Goal: Information Seeking & Learning: Learn about a topic

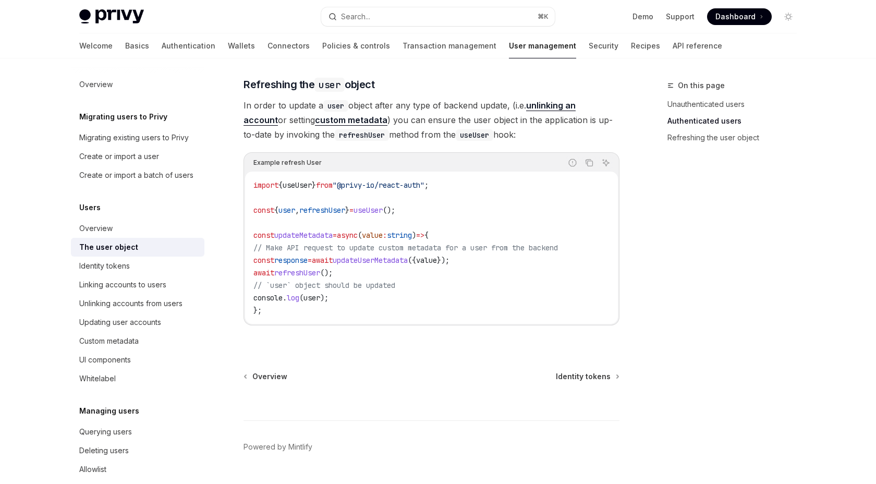
scroll to position [1380, 0]
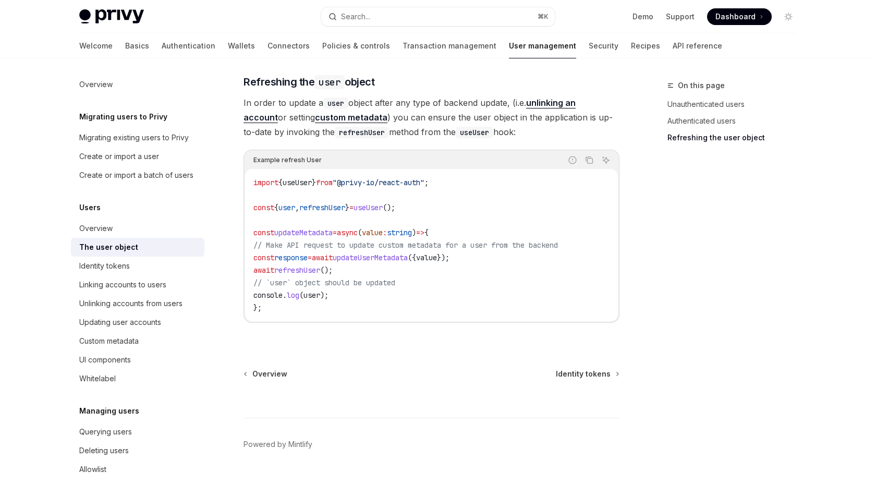
click at [398, 261] on span "updateUserMetadata" at bounding box center [370, 257] width 75 height 9
copy span "updateUserMetadata"
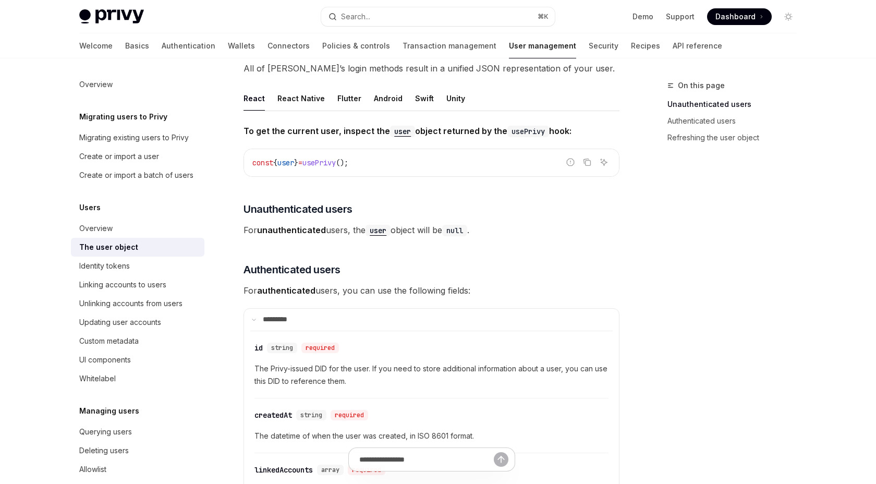
scroll to position [0, 0]
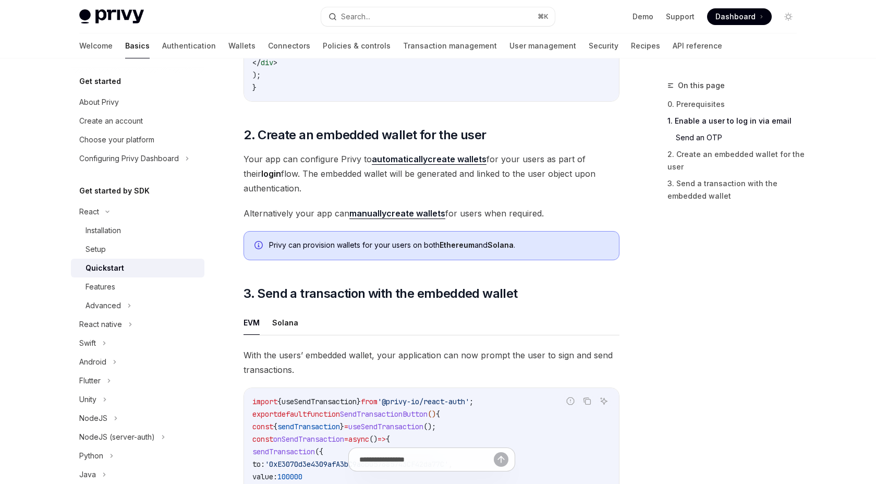
scroll to position [692, 0]
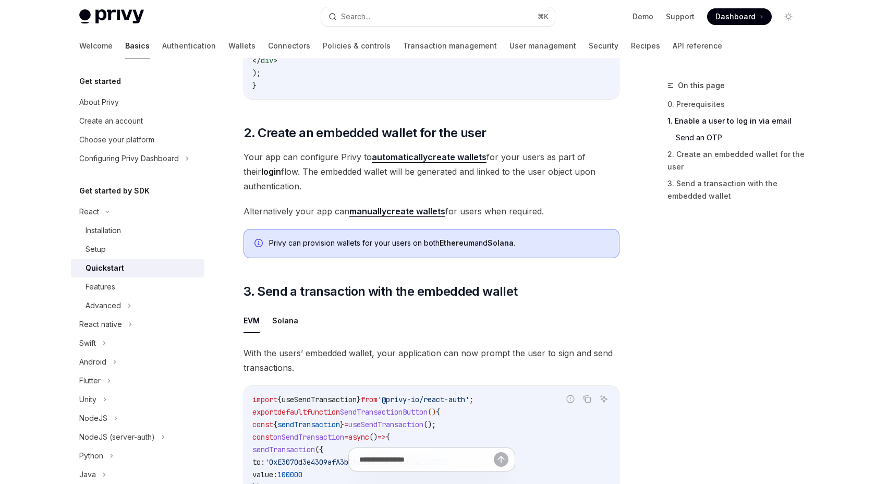
click at [401, 212] on link "manually create wallets" at bounding box center [397, 211] width 96 height 11
type textarea "*"
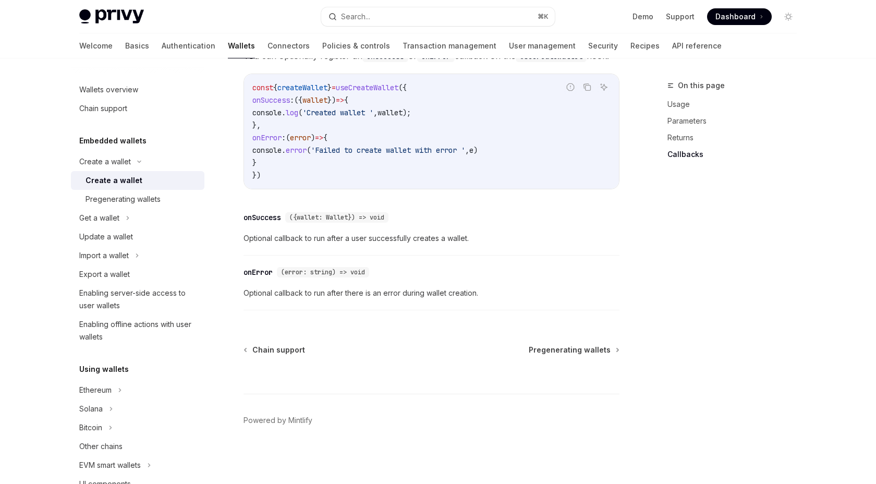
scroll to position [778, 0]
click at [124, 195] on div "Pregenerating wallets" at bounding box center [123, 199] width 75 height 13
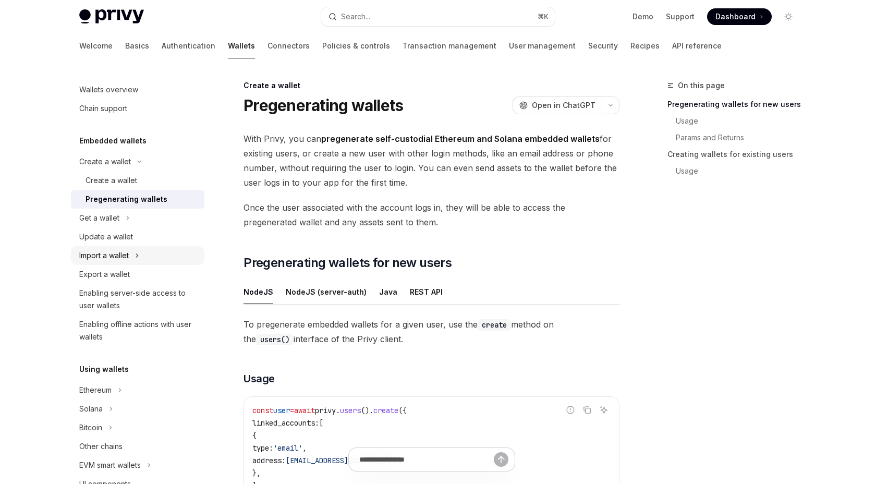
click at [138, 251] on icon "Toggle Import a wallet section" at bounding box center [137, 255] width 4 height 13
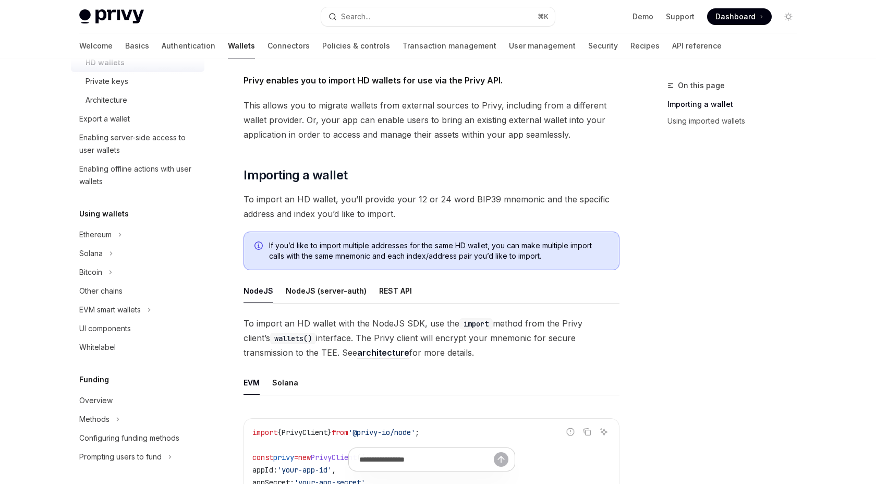
scroll to position [213, 0]
click at [126, 232] on button "Ethereum" at bounding box center [138, 233] width 134 height 19
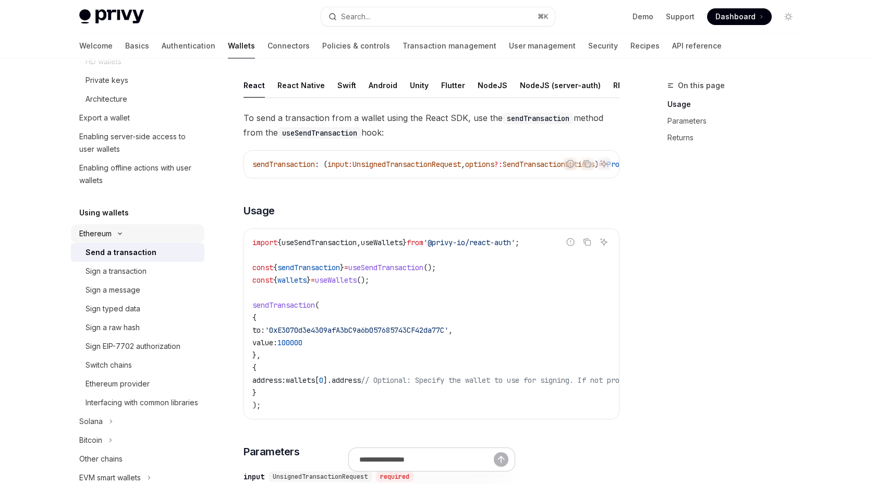
click at [126, 232] on icon "Toggle Ethereum section" at bounding box center [120, 234] width 13 height 4
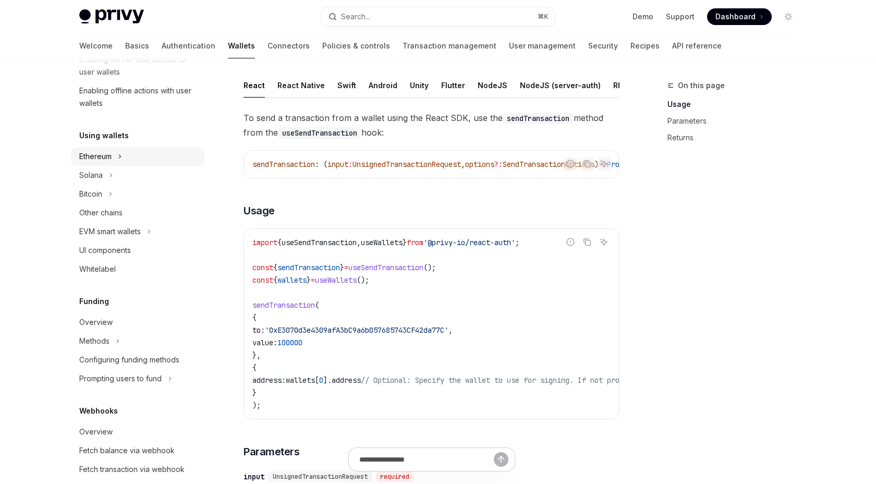
scroll to position [305, 0]
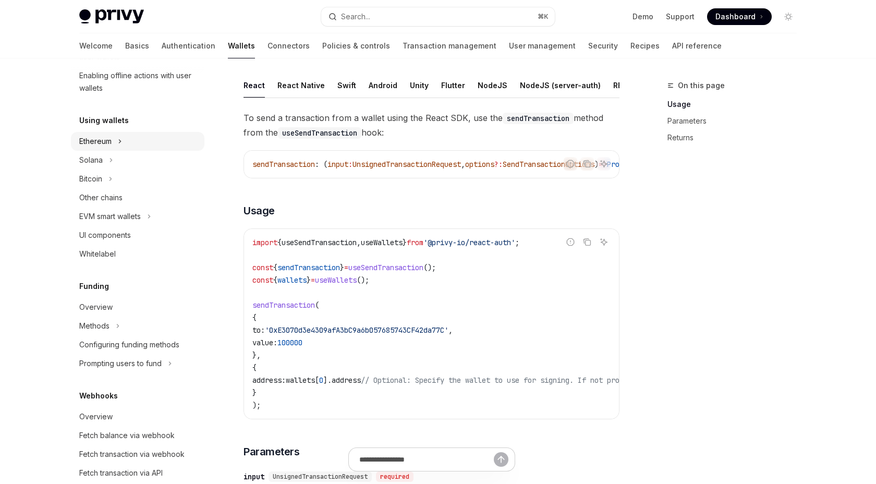
click at [126, 232] on div "UI components" at bounding box center [105, 235] width 52 height 13
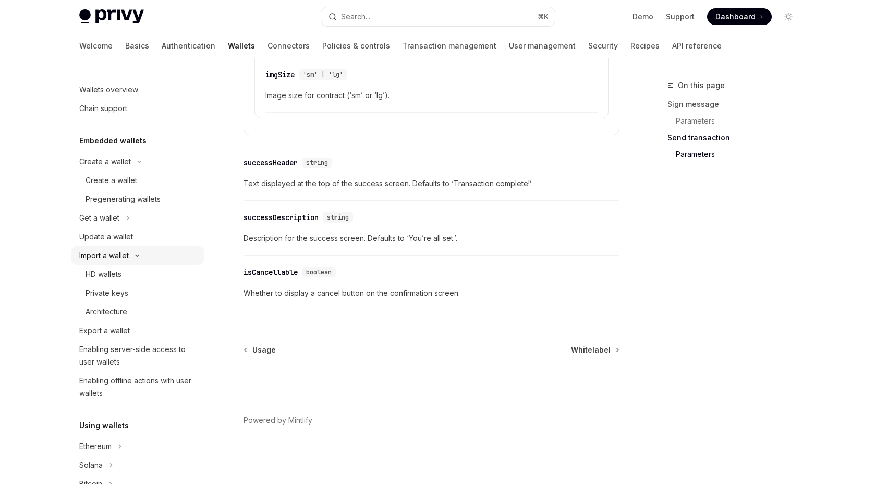
click at [138, 252] on button "Import a wallet" at bounding box center [138, 255] width 134 height 19
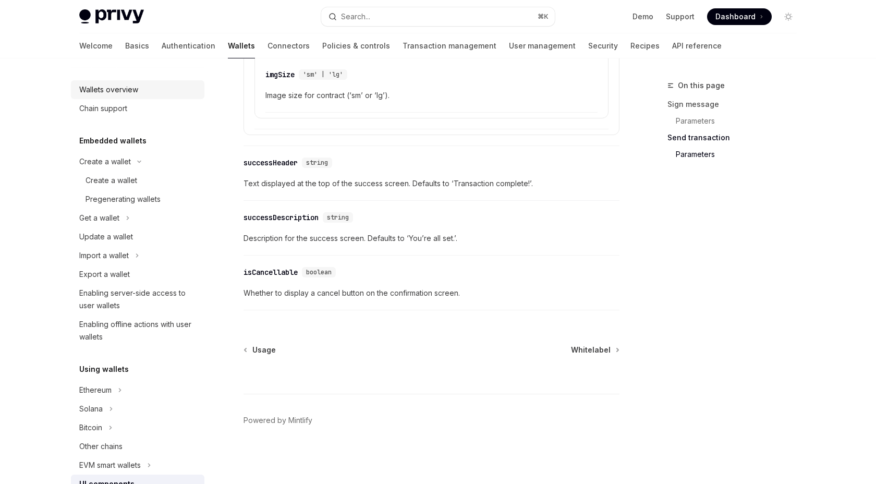
click at [134, 90] on div "Wallets overview" at bounding box center [108, 89] width 59 height 13
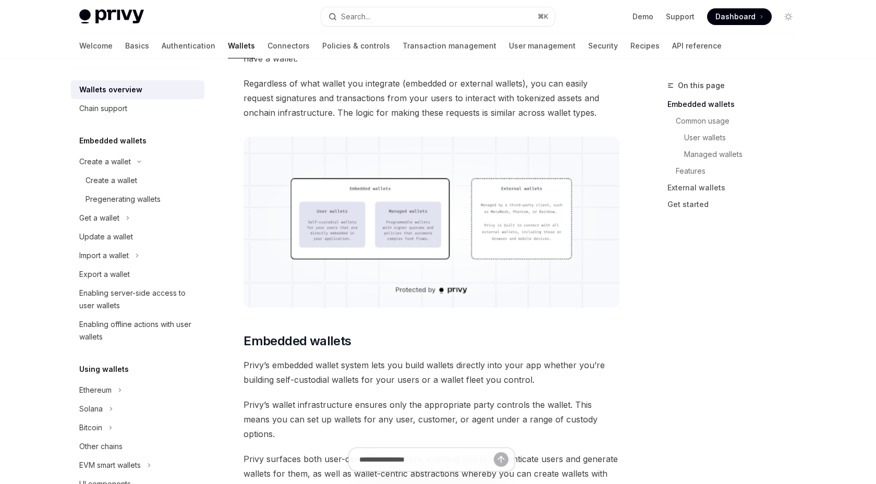
scroll to position [269, 0]
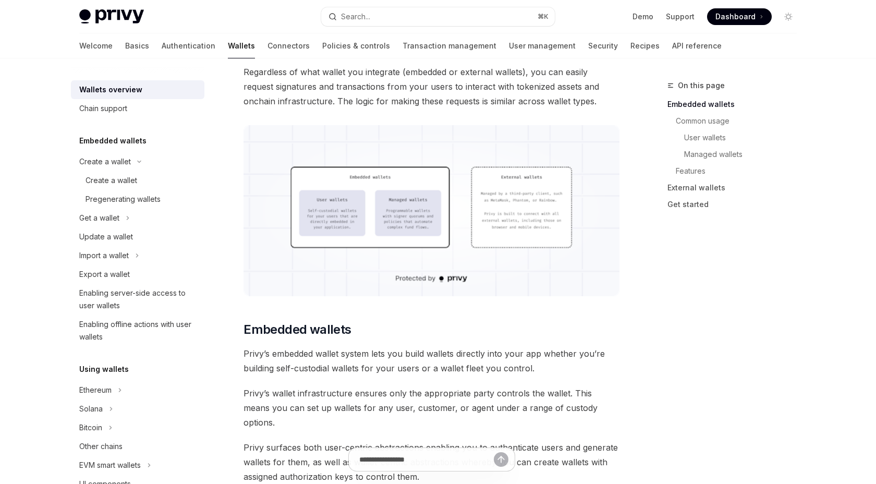
click at [431, 204] on img at bounding box center [432, 210] width 376 height 171
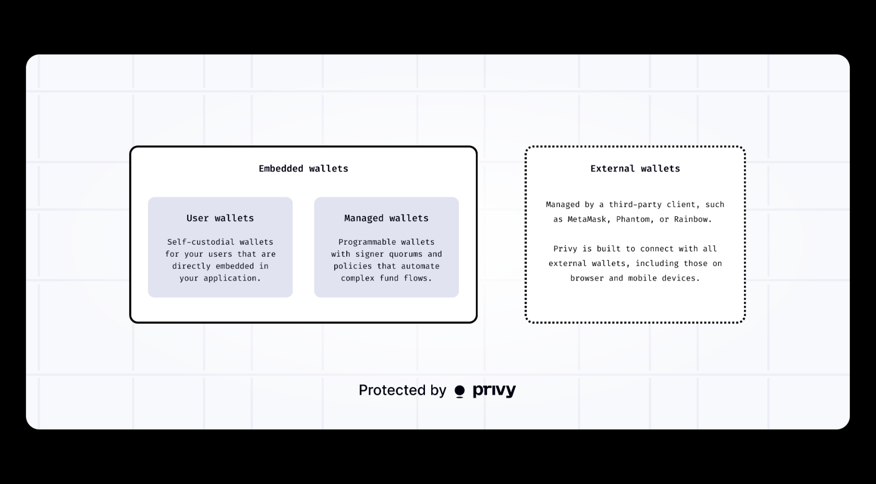
click at [431, 204] on img at bounding box center [438, 242] width 824 height 375
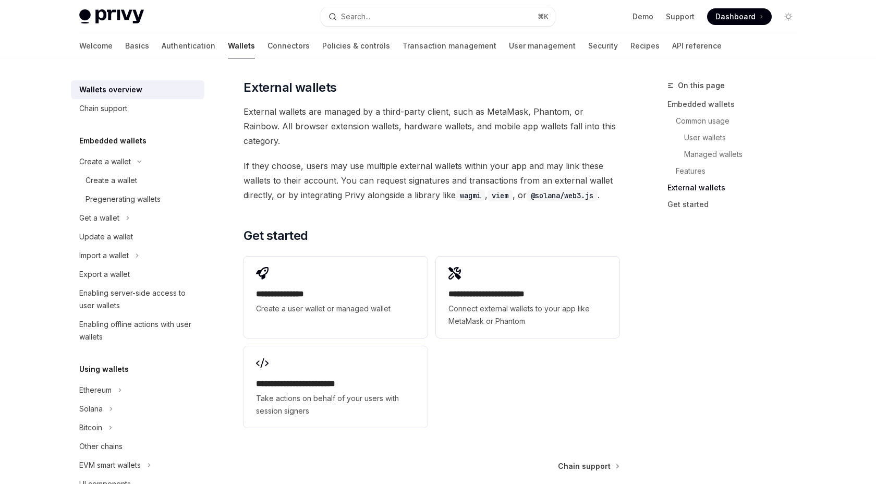
scroll to position [1548, 0]
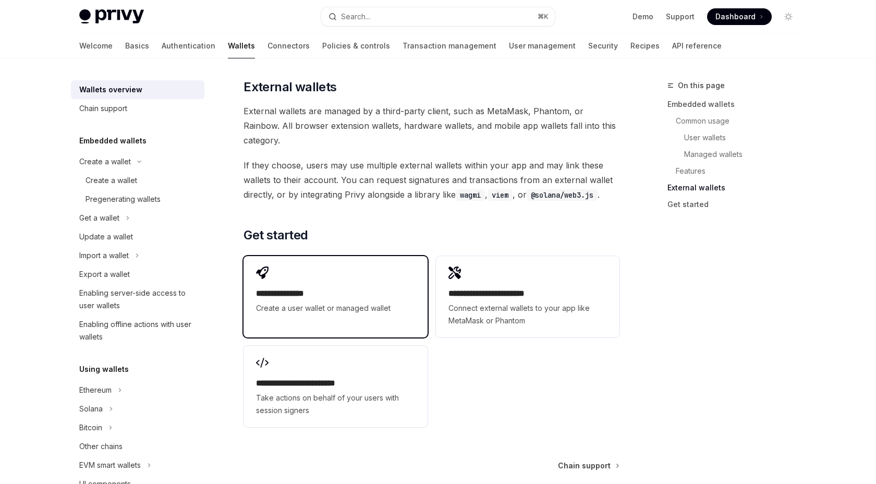
click at [328, 287] on h2 "**********" at bounding box center [335, 293] width 159 height 13
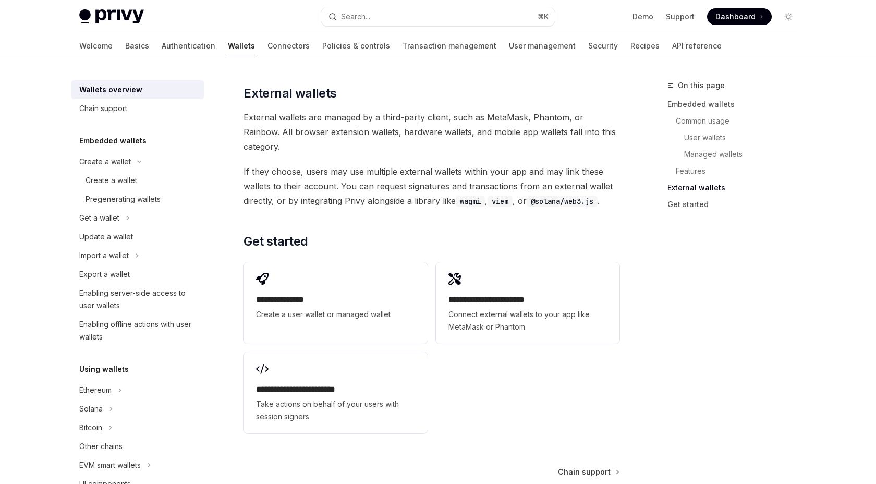
scroll to position [1548, 0]
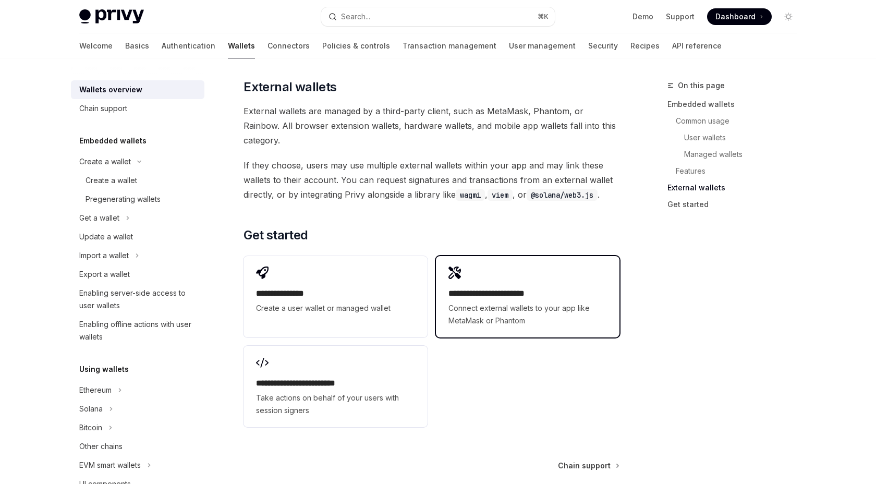
click at [515, 287] on h2 "**********" at bounding box center [528, 293] width 159 height 13
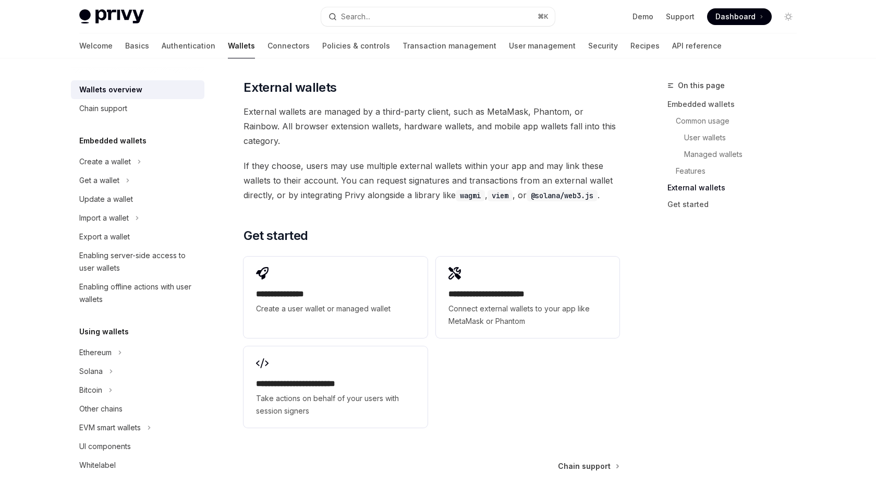
scroll to position [1548, 0]
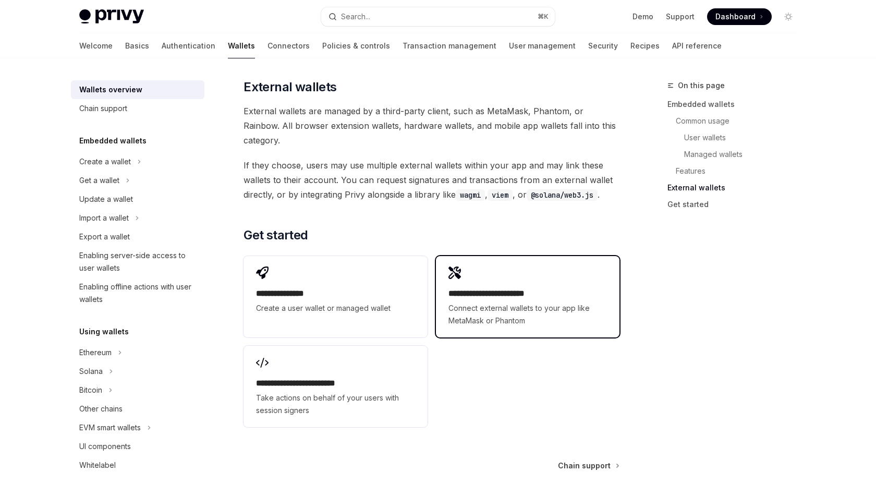
click at [459, 287] on h2 "**********" at bounding box center [528, 293] width 159 height 13
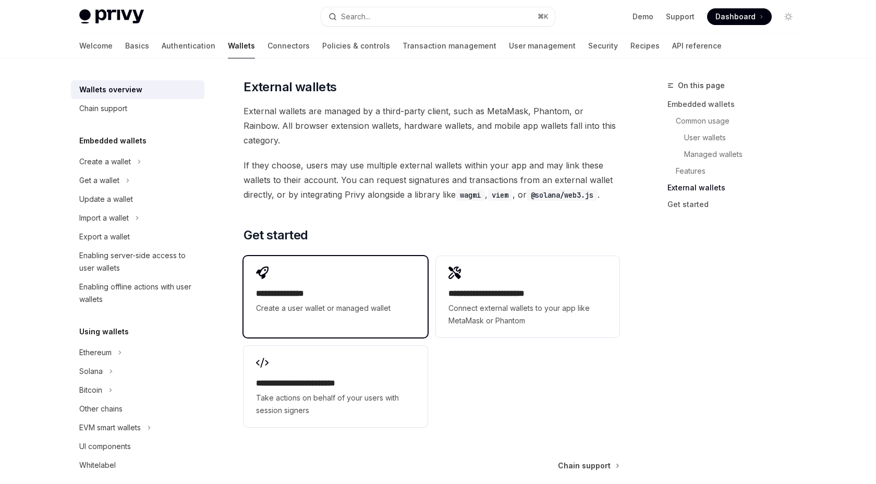
click at [335, 287] on h2 "**********" at bounding box center [335, 293] width 159 height 13
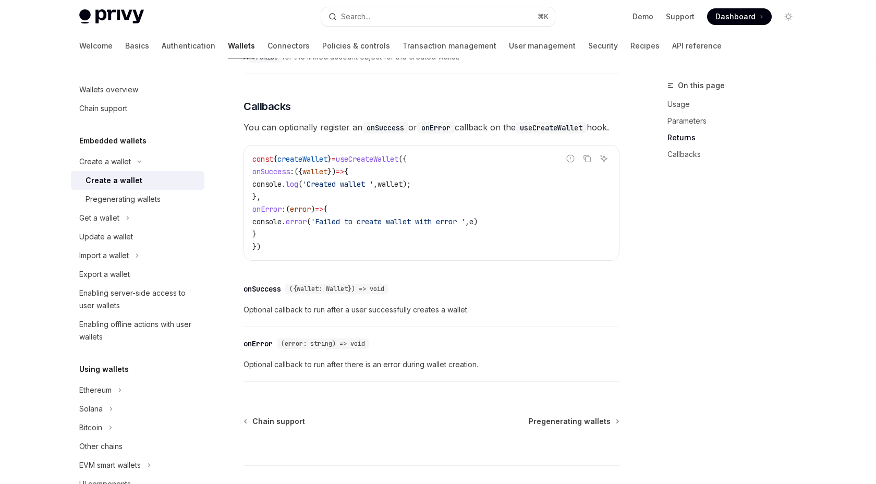
scroll to position [689, 0]
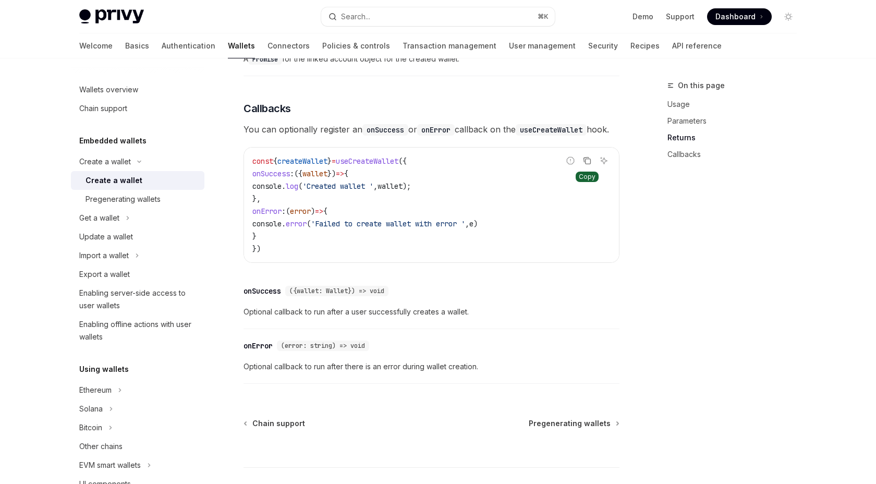
click at [586, 165] on icon "Copy the contents from the code block" at bounding box center [587, 160] width 8 height 8
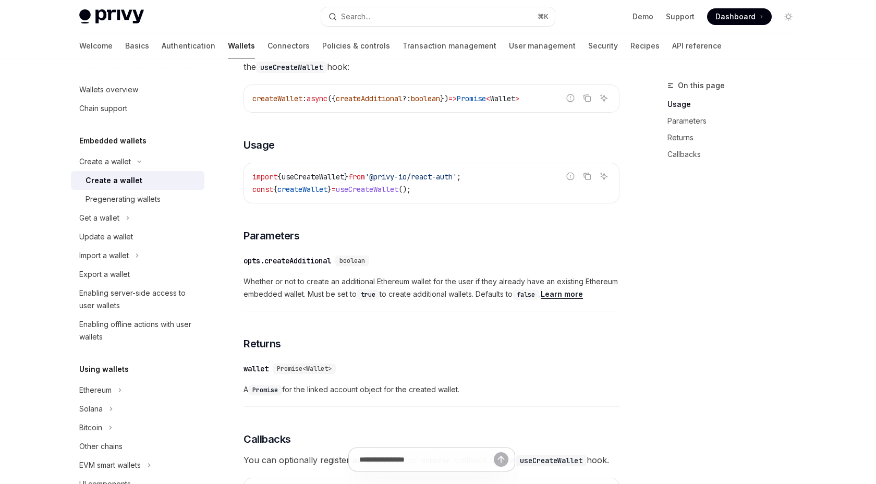
scroll to position [316, 0]
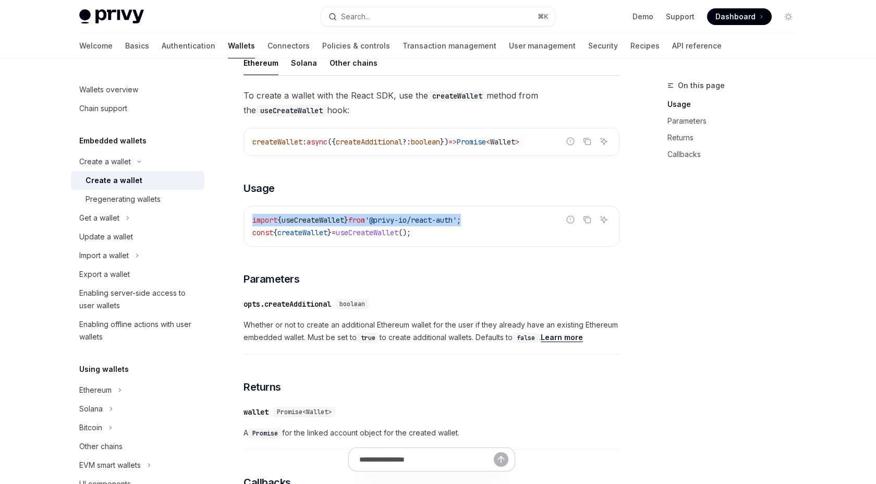
drag, startPoint x: 483, startPoint y: 221, endPoint x: 233, endPoint y: 220, distance: 250.3
click at [233, 220] on div "Create a wallet Create a wallet OpenAI Open in ChatGPT OpenAI Open in ChatGPT P…" at bounding box center [334, 348] width 576 height 1168
copy span "import { useCreateWallet } from '@privy-io/react-auth' ;"
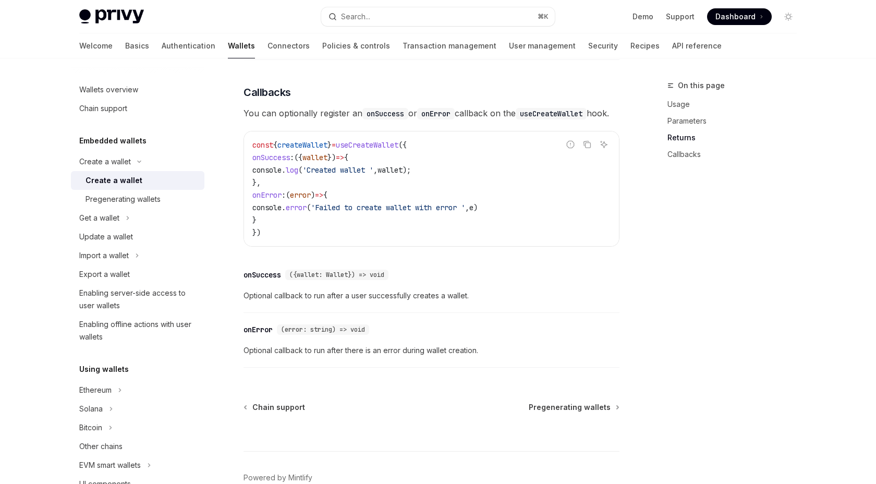
scroll to position [706, 0]
click at [571, 144] on icon "Report incorrect code" at bounding box center [571, 143] width 0 height 2
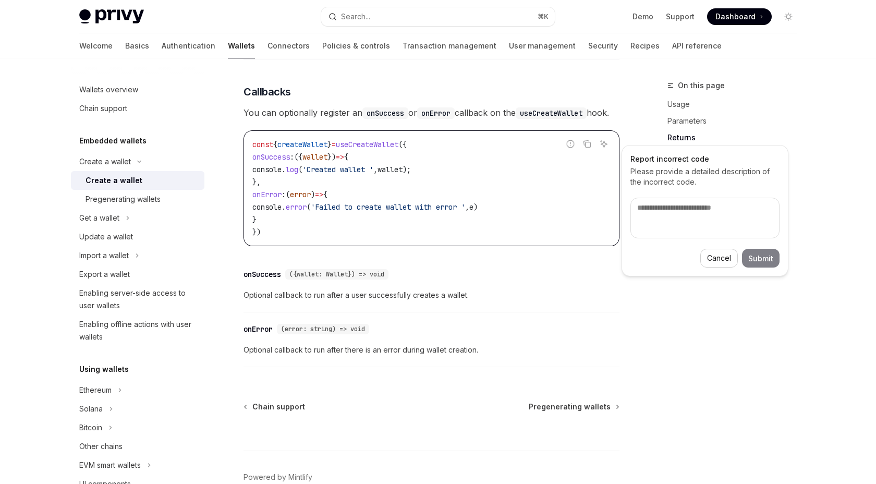
click at [720, 255] on button "Cancel" at bounding box center [719, 258] width 38 height 19
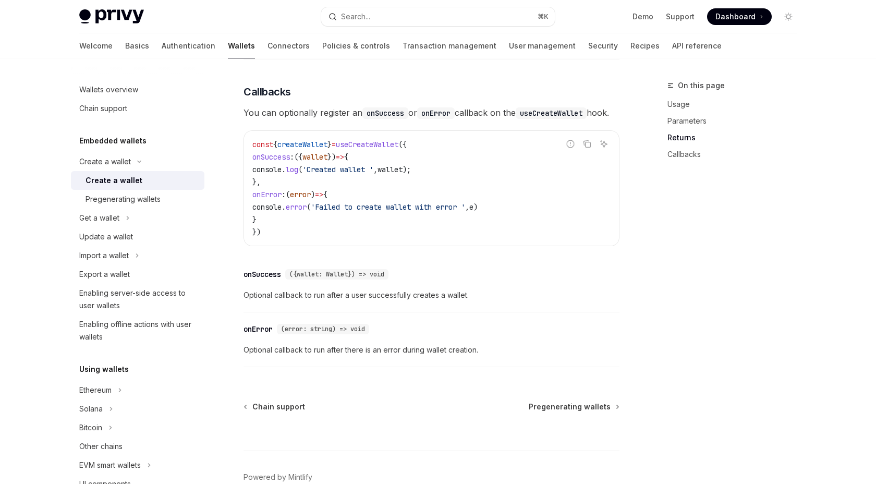
click at [513, 267] on div "To create a wallet with the React SDK, use the createWallet method from the use…" at bounding box center [432, 35] width 376 height 675
click at [162, 45] on link "Authentication" at bounding box center [189, 45] width 54 height 25
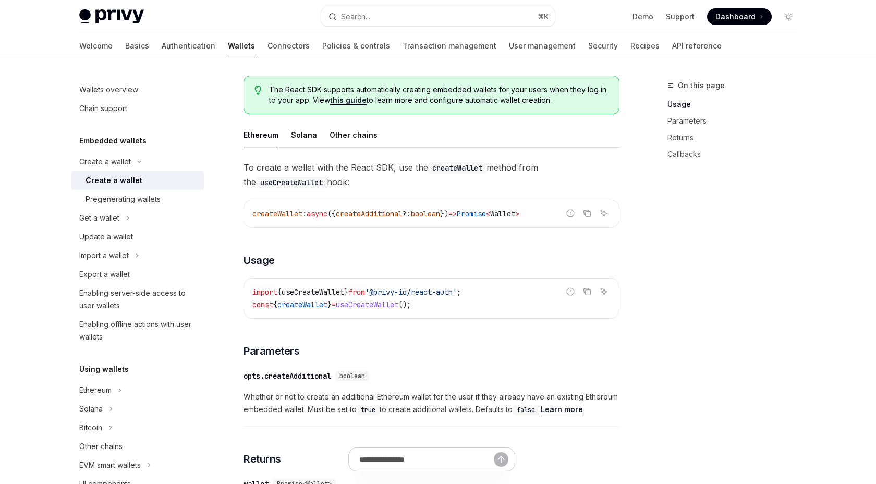
scroll to position [245, 0]
click at [302, 130] on div "Solana" at bounding box center [304, 134] width 26 height 25
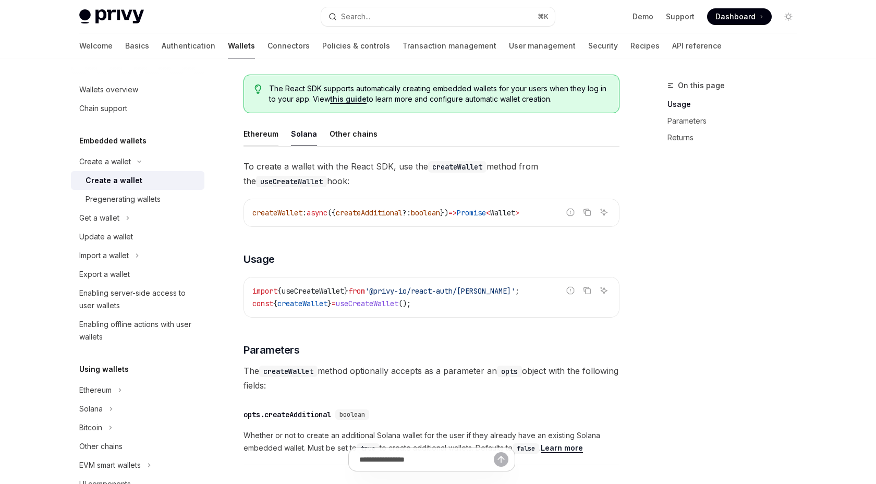
click at [267, 130] on div "Ethereum" at bounding box center [261, 134] width 35 height 25
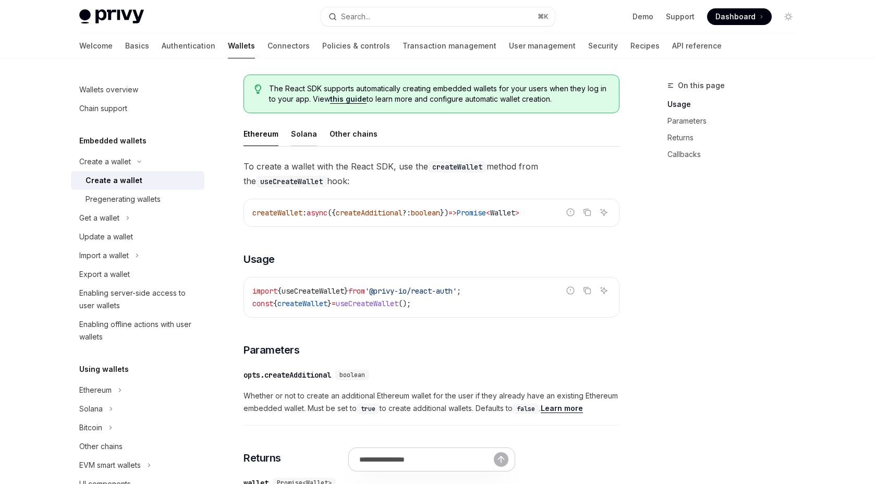
click at [308, 131] on div "Solana" at bounding box center [304, 134] width 26 height 25
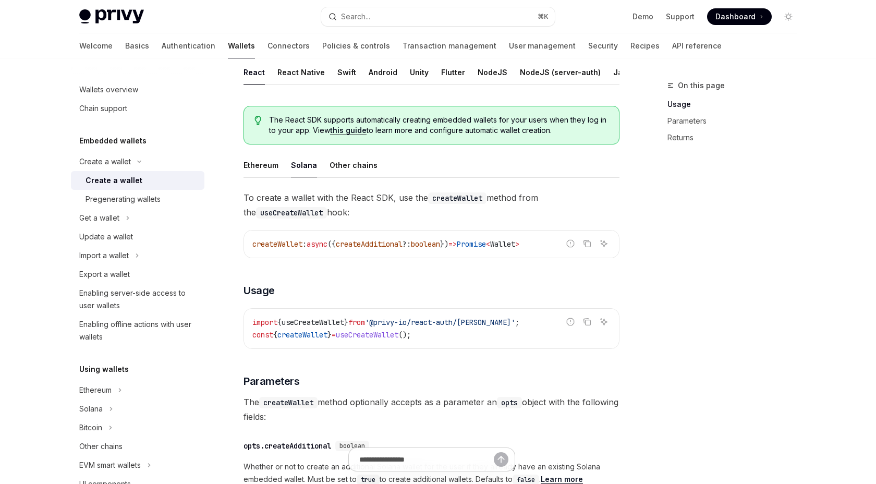
scroll to position [211, 0]
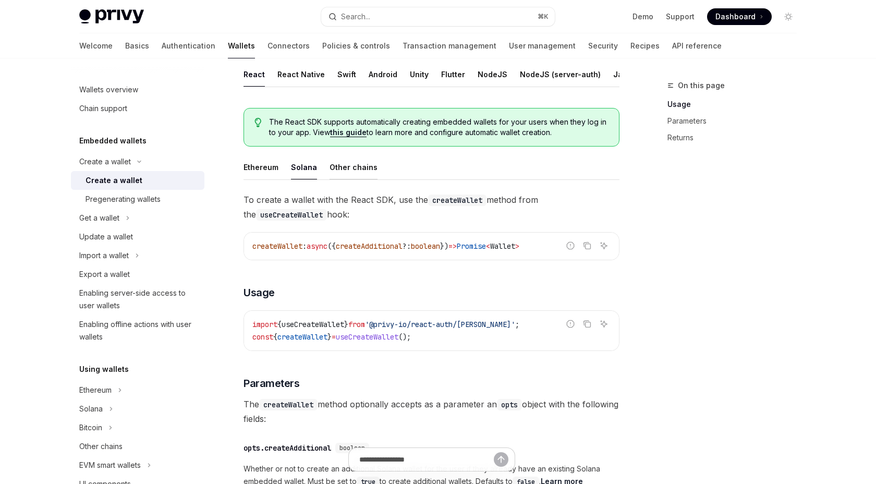
click at [350, 164] on div "Other chains" at bounding box center [354, 167] width 48 height 25
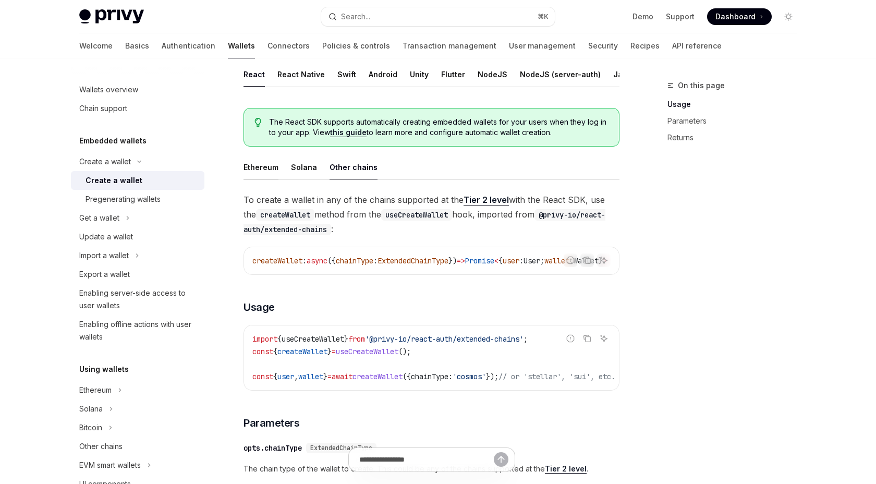
click at [269, 167] on div "Ethereum" at bounding box center [261, 167] width 35 height 25
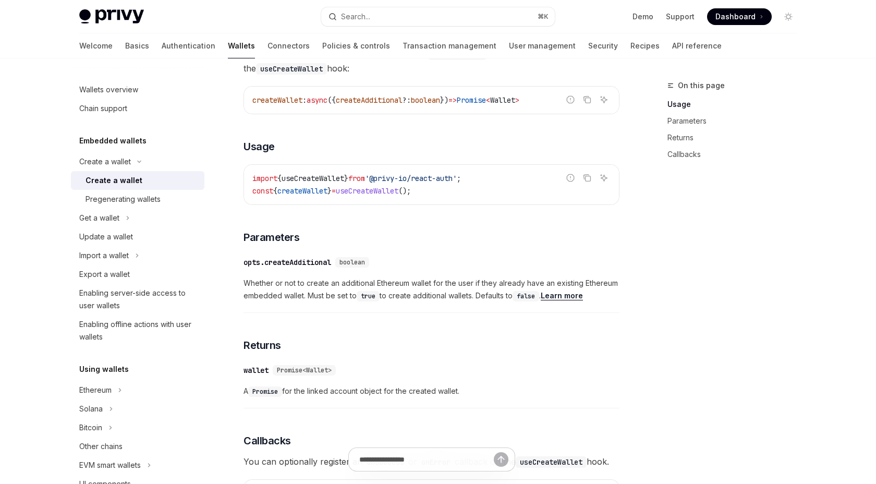
scroll to position [194, 0]
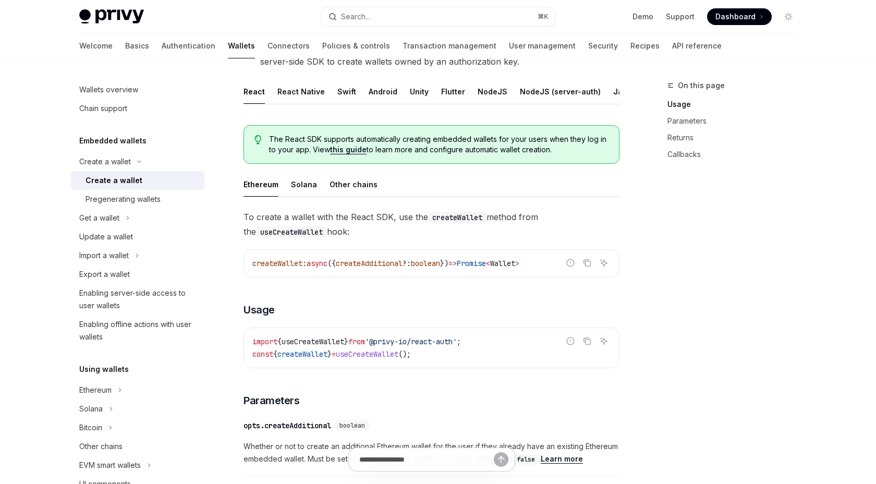
click at [289, 182] on ul "Ethereum Solana Other chains" at bounding box center [432, 184] width 376 height 25
click at [301, 184] on div "Solana" at bounding box center [304, 184] width 26 height 25
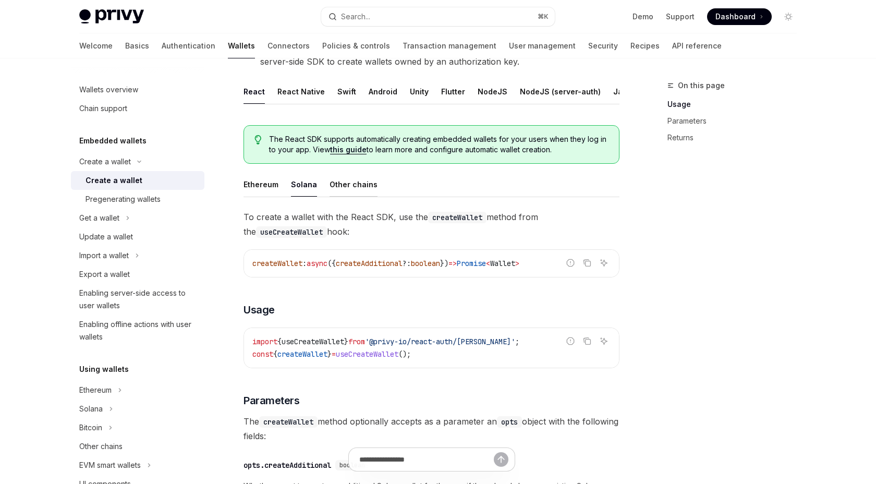
click at [349, 184] on div "Other chains" at bounding box center [354, 184] width 48 height 25
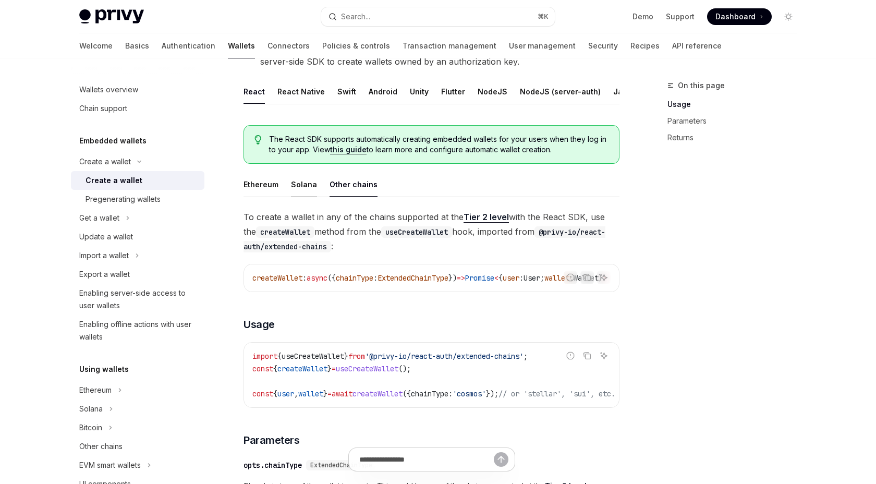
click at [300, 181] on div "Solana" at bounding box center [304, 184] width 26 height 25
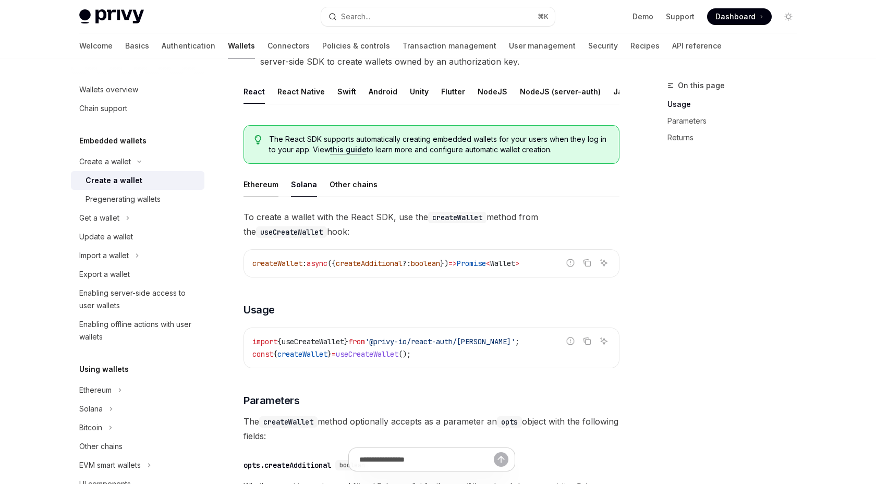
click at [269, 181] on div "Ethereum" at bounding box center [261, 184] width 35 height 25
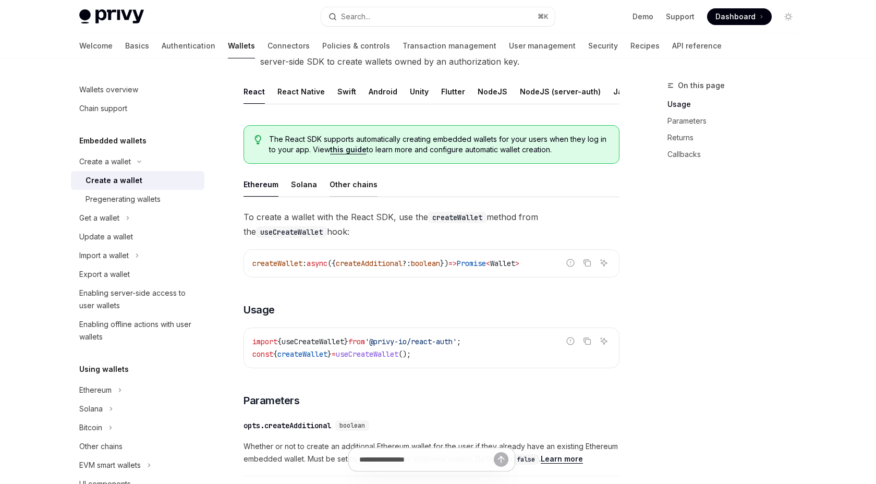
click at [358, 181] on div "Other chains" at bounding box center [354, 184] width 48 height 25
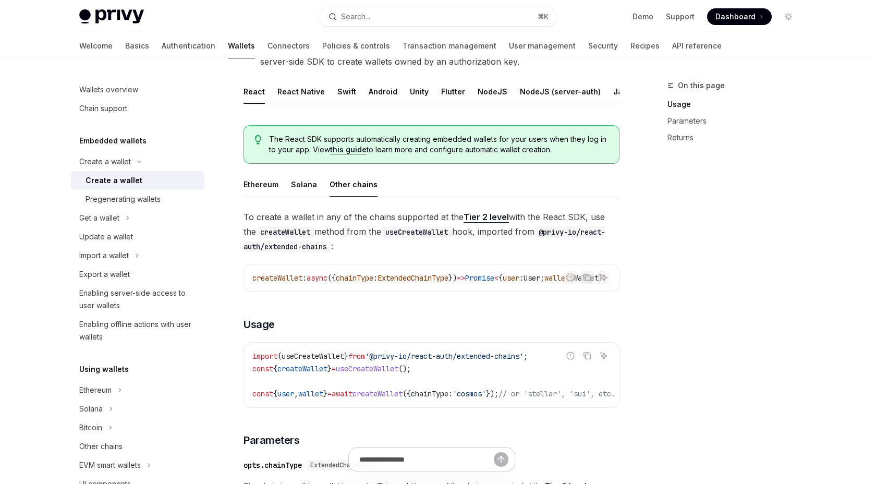
click at [487, 216] on link "Tier 2 level" at bounding box center [486, 217] width 45 height 11
click at [260, 181] on div "Ethereum" at bounding box center [261, 184] width 35 height 25
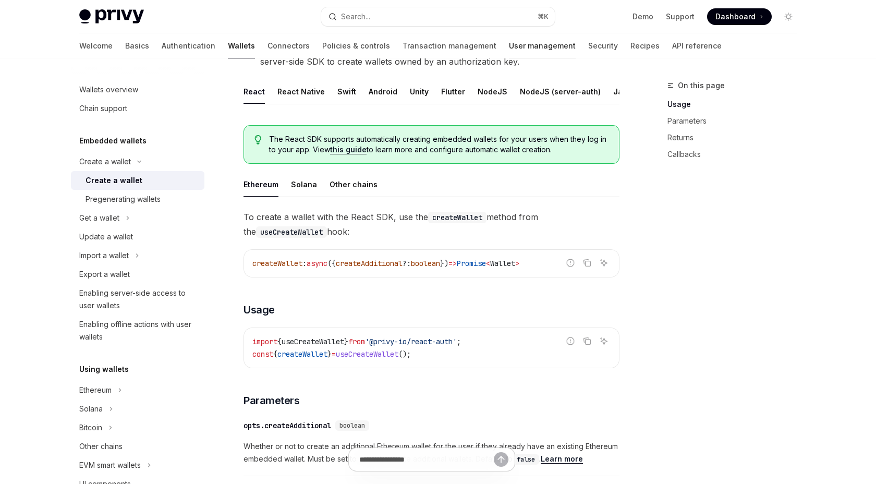
click at [509, 47] on link "User management" at bounding box center [542, 45] width 67 height 25
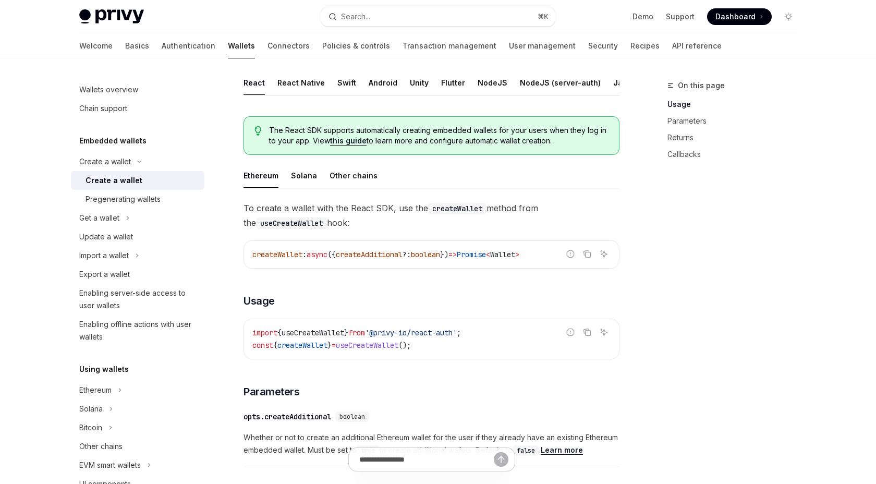
scroll to position [211, 0]
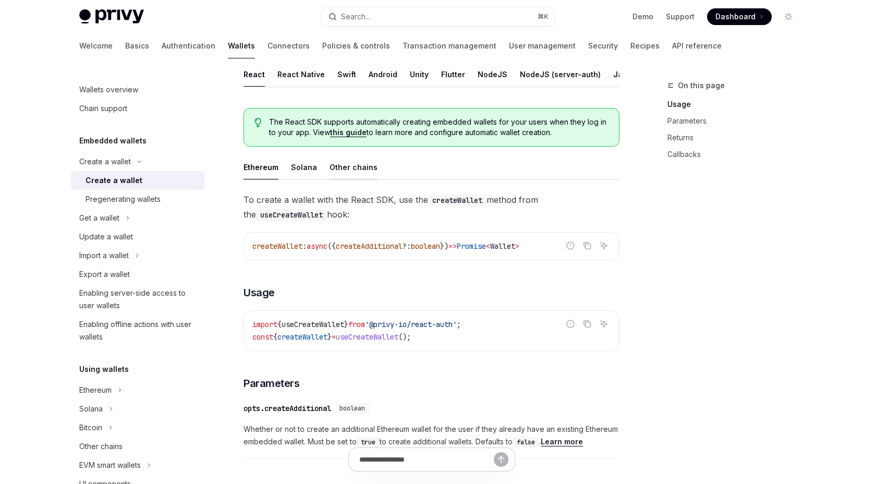
click at [355, 171] on div "Other chains" at bounding box center [354, 167] width 48 height 25
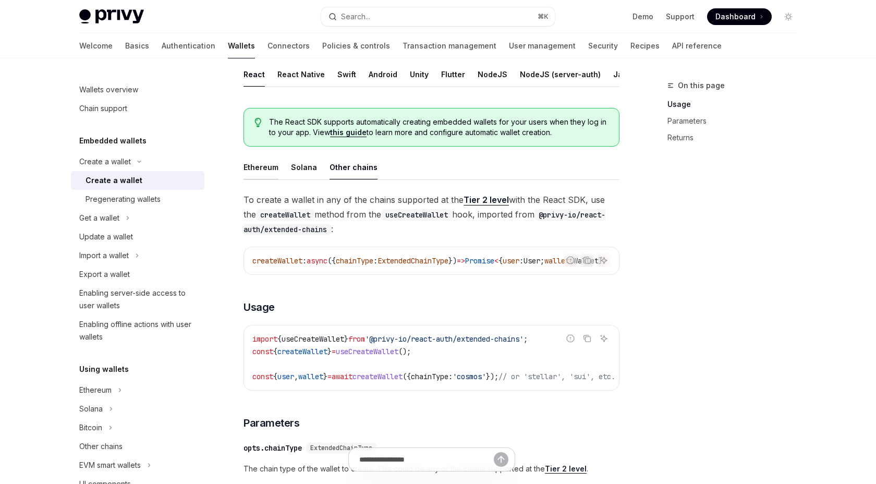
click at [260, 167] on div "Ethereum" at bounding box center [261, 167] width 35 height 25
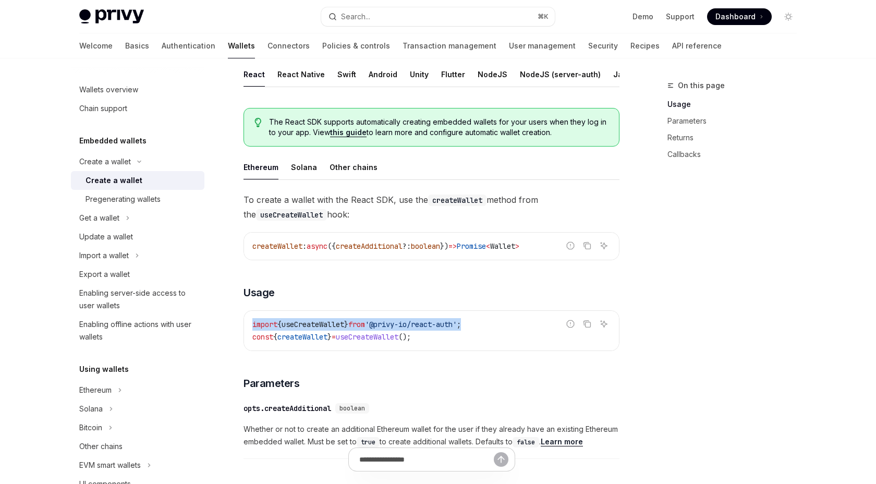
drag, startPoint x: 484, startPoint y: 324, endPoint x: 250, endPoint y: 326, distance: 233.7
click at [250, 326] on div "import { useCreateWallet } from '@privy-io/react-auth' ; const { createWallet }…" at bounding box center [431, 331] width 375 height 40
copy span "import { useCreateWallet } from '@privy-io/react-auth' ;"
click at [303, 326] on span "useCreateWallet" at bounding box center [313, 324] width 63 height 9
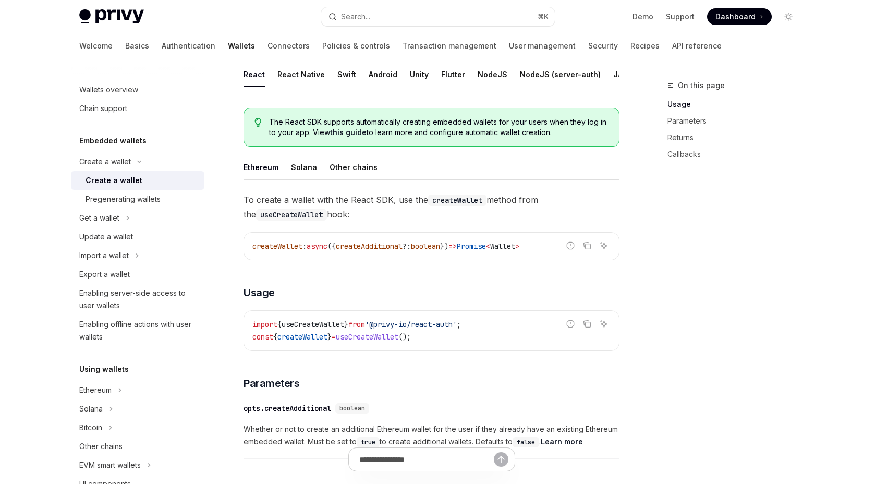
click at [235, 201] on div "Create a wallet Create a wallet OpenAI Open in ChatGPT OpenAI Open in ChatGPT P…" at bounding box center [334, 452] width 576 height 1168
click at [302, 167] on div "Solana" at bounding box center [304, 167] width 26 height 25
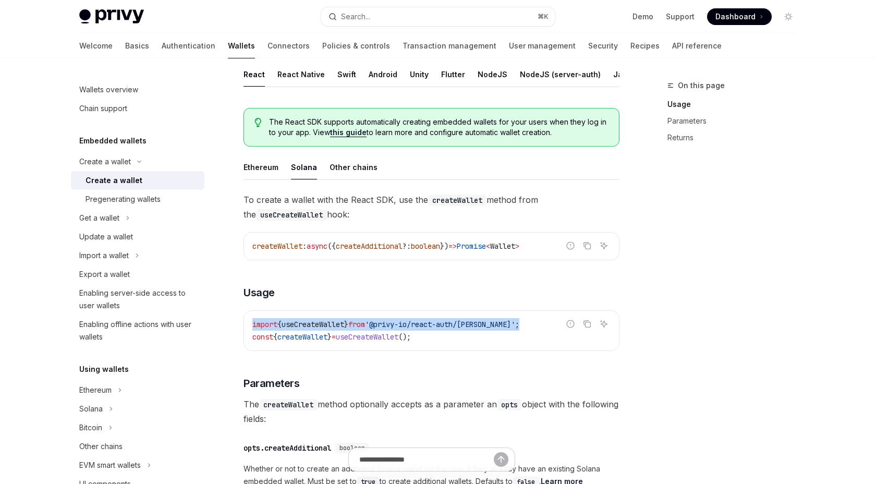
drag, startPoint x: 515, startPoint y: 324, endPoint x: 253, endPoint y: 320, distance: 261.3
click at [253, 320] on span "import { useCreateWallet } from '@privy-io/react-auth/solana' ;" at bounding box center [385, 324] width 267 height 9
copy span "import { useCreateWallet } from '@privy-io/react-auth/solana' ;"
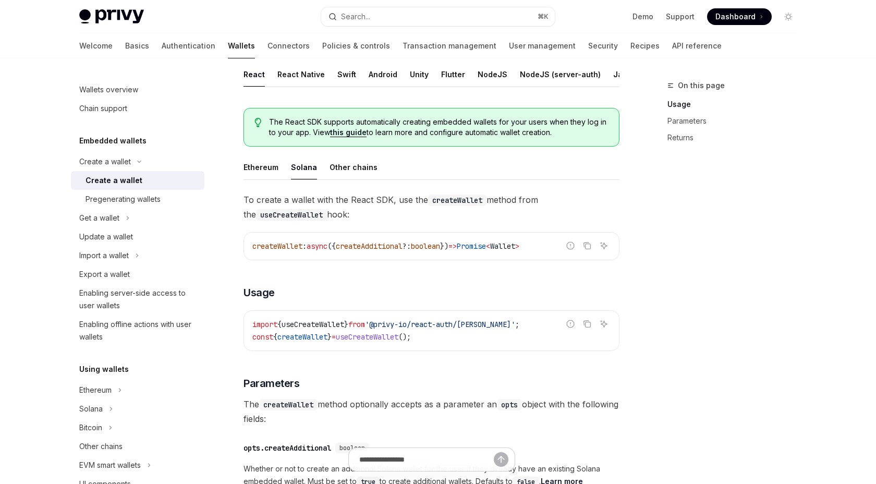
click at [240, 190] on div "Create a wallet Create a wallet OpenAI Open in ChatGPT OpenAI Open in ChatGPT P…" at bounding box center [334, 318] width 576 height 900
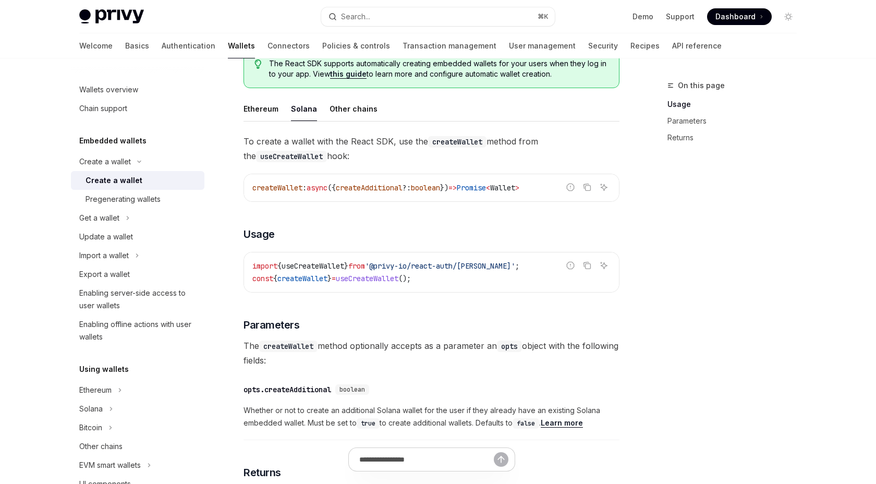
scroll to position [271, 0]
click at [356, 116] on div "Other chains" at bounding box center [354, 107] width 48 height 25
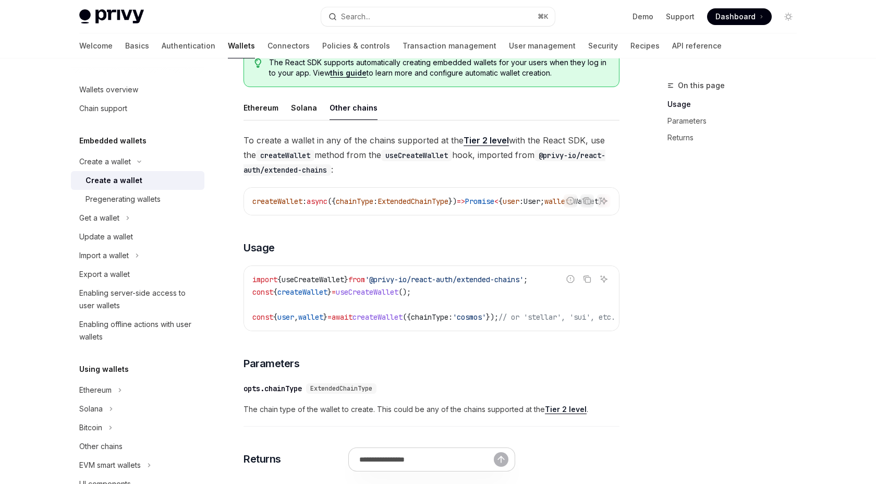
click at [487, 137] on link "Tier 2 level" at bounding box center [486, 140] width 45 height 11
click at [479, 121] on div "**********" at bounding box center [432, 367] width 376 height 545
click at [268, 105] on div "Ethereum" at bounding box center [261, 107] width 35 height 25
type textarea "*"
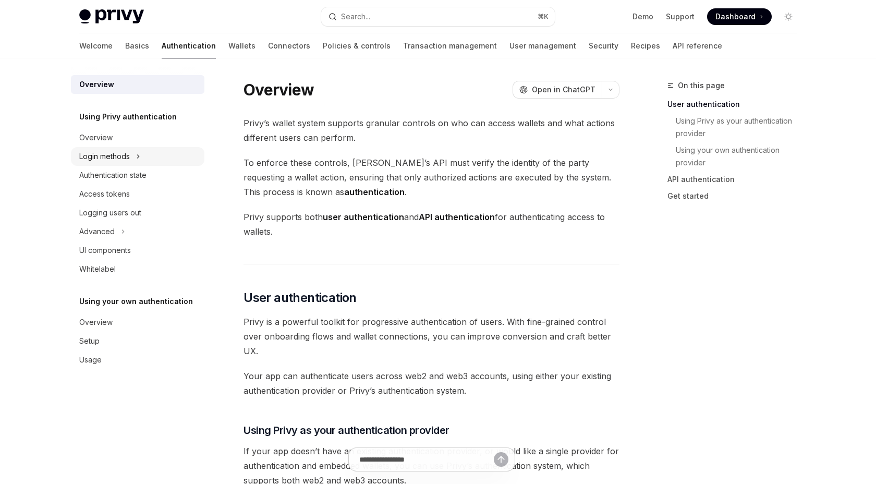
click at [136, 152] on button "Login methods" at bounding box center [138, 156] width 134 height 19
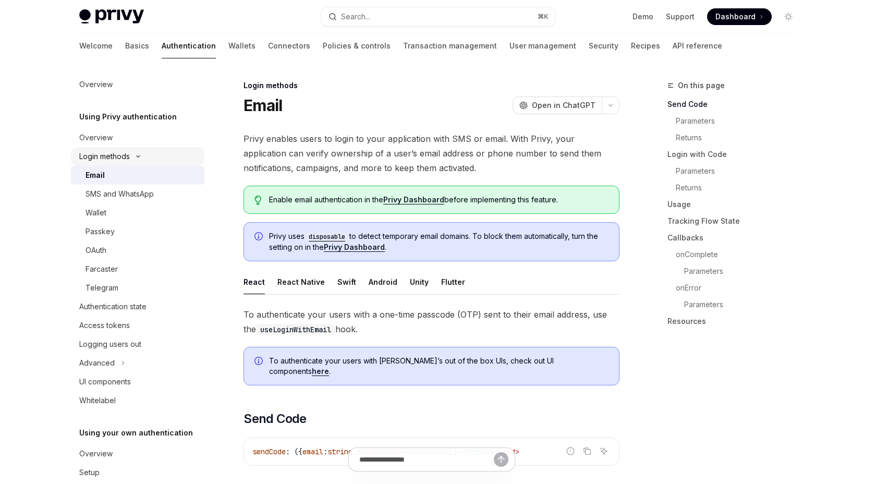
click at [138, 153] on button "Login methods" at bounding box center [138, 156] width 134 height 19
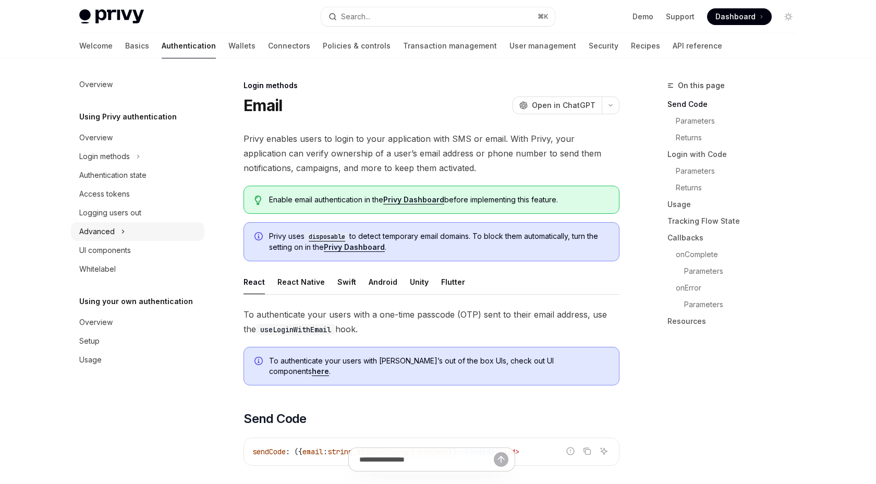
click at [124, 231] on icon "Toggle Advanced section" at bounding box center [123, 231] width 4 height 13
click at [124, 231] on icon "Toggle Advanced section" at bounding box center [123, 231] width 13 height 4
click at [123, 250] on div "UI components" at bounding box center [105, 250] width 52 height 13
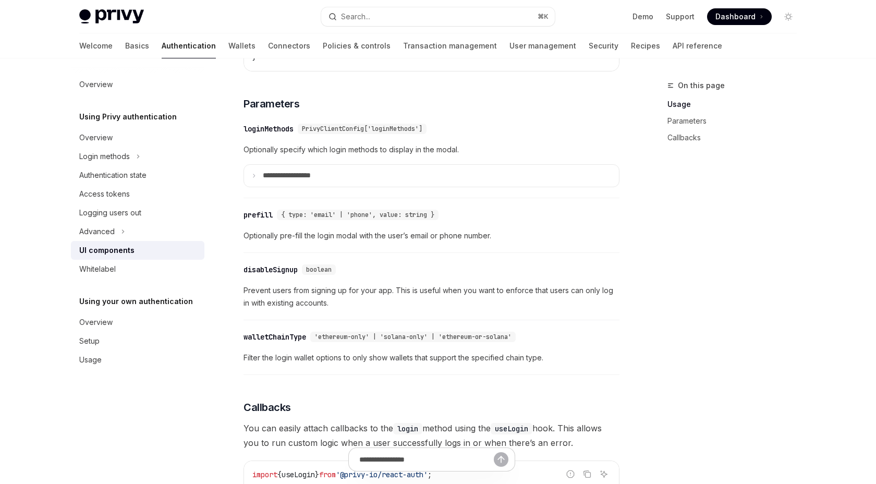
scroll to position [912, 0]
click at [254, 178] on icon at bounding box center [253, 175] width 5 height 5
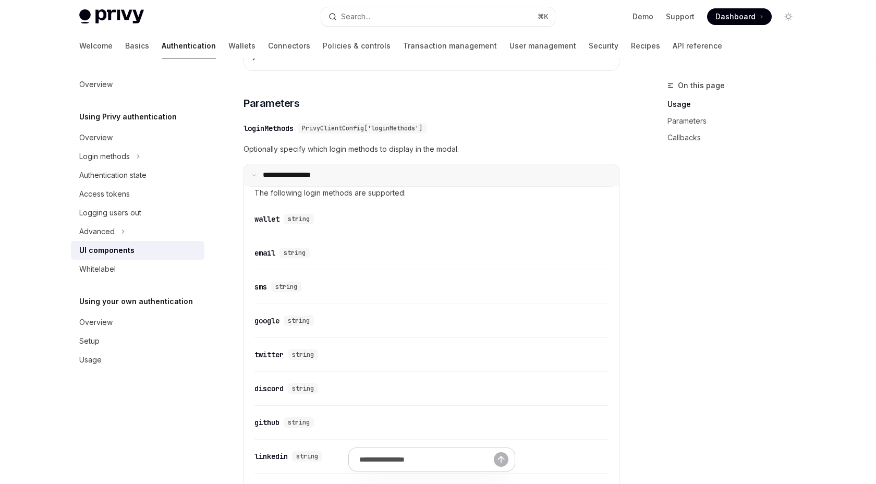
click at [254, 178] on icon at bounding box center [253, 175] width 5 height 5
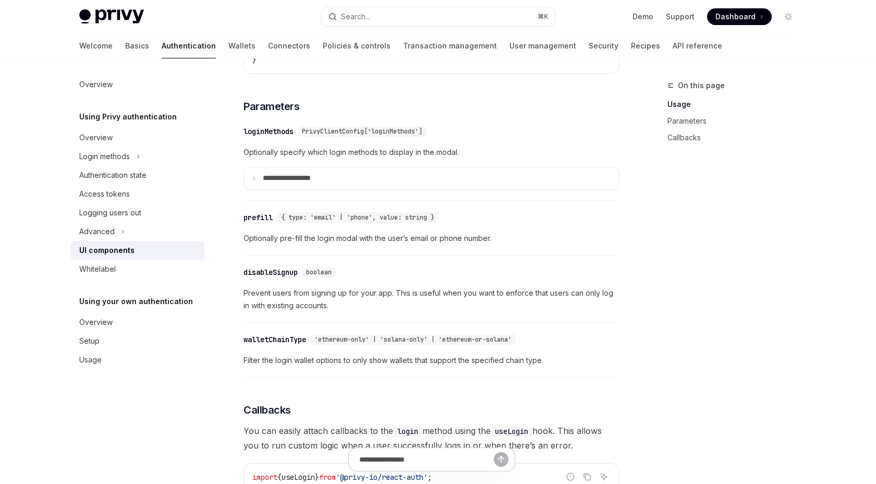
scroll to position [910, 0]
click at [93, 84] on div "Overview" at bounding box center [95, 84] width 33 height 13
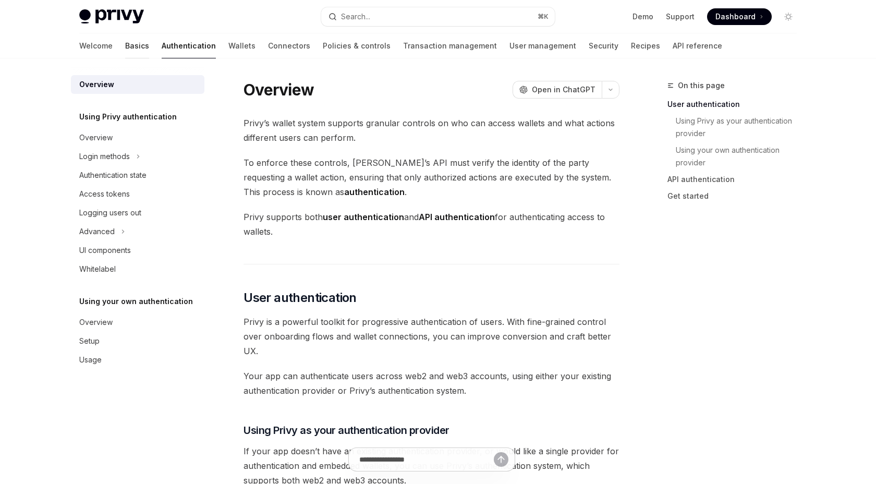
click at [125, 42] on link "Basics" at bounding box center [137, 45] width 24 height 25
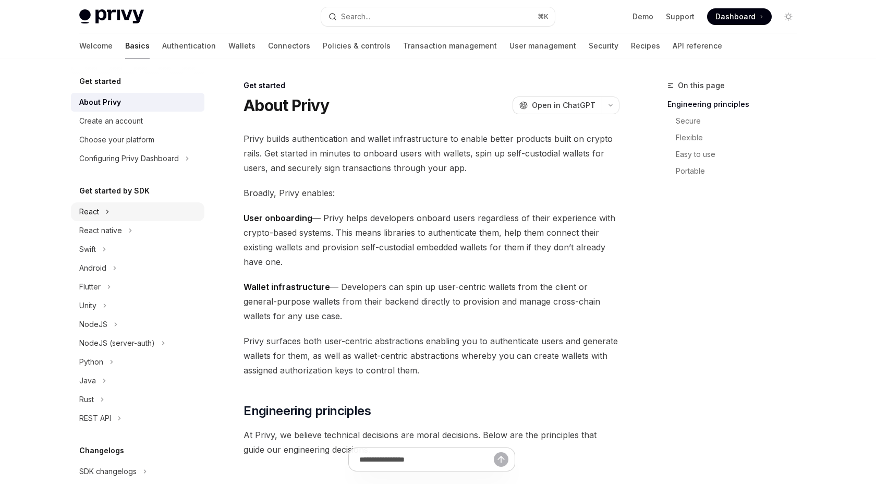
click at [121, 207] on button "React" at bounding box center [138, 211] width 134 height 19
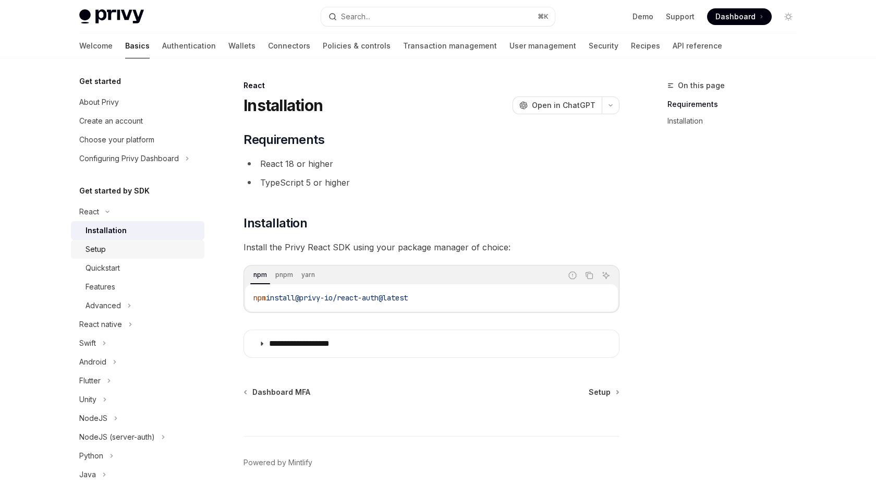
click at [128, 245] on div "Setup" at bounding box center [142, 249] width 113 height 13
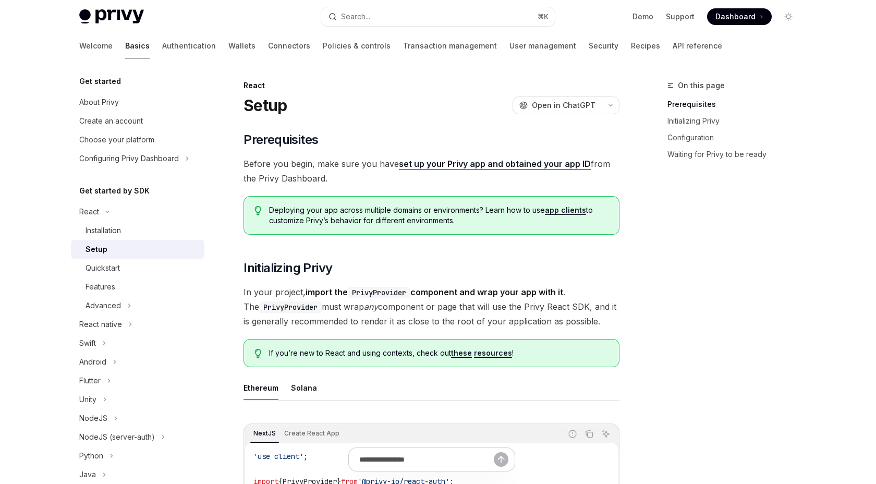
click at [489, 163] on link "set up your Privy app and obtained your app ID" at bounding box center [495, 164] width 192 height 11
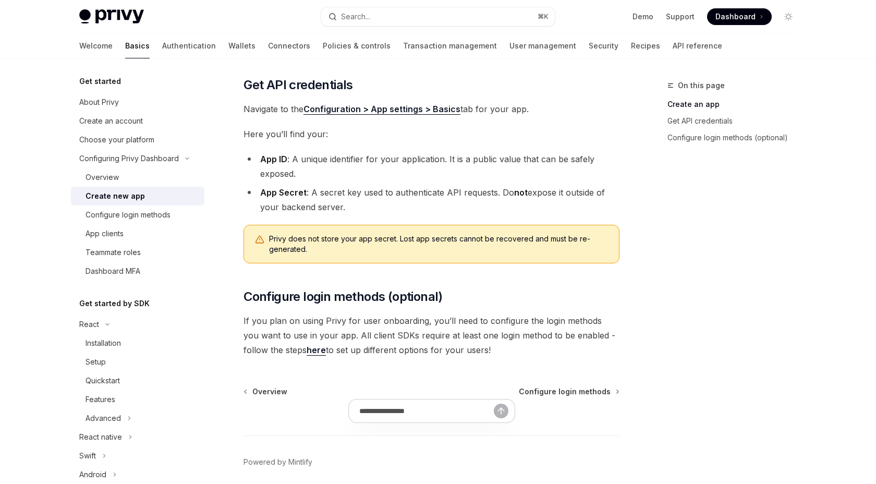
scroll to position [264, 0]
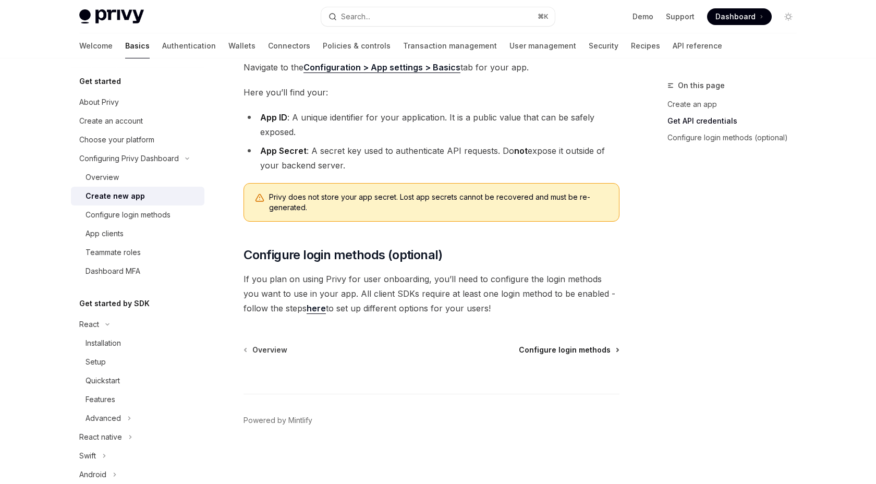
click at [563, 354] on span "Configure login methods" at bounding box center [565, 350] width 92 height 10
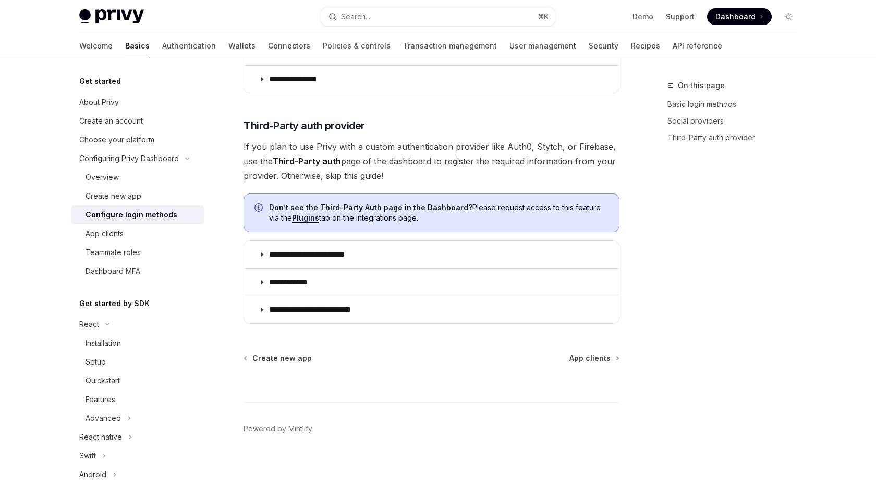
scroll to position [522, 0]
click at [631, 47] on link "Recipes" at bounding box center [645, 45] width 29 height 25
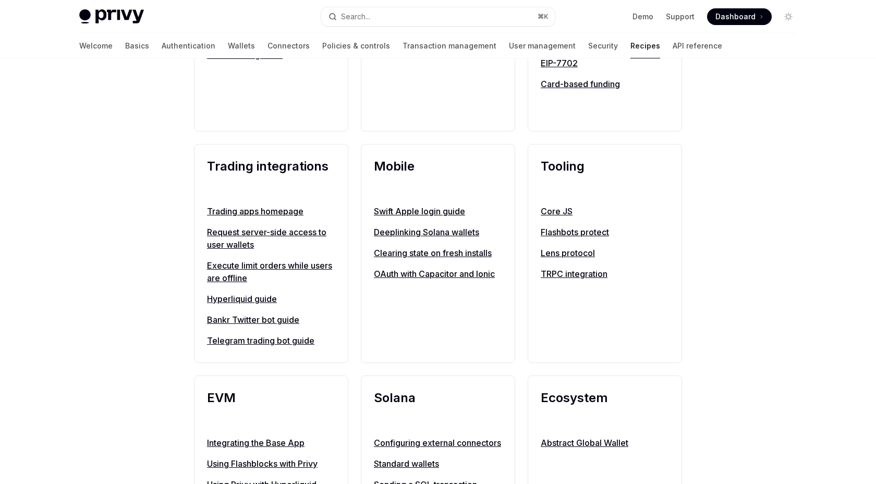
scroll to position [898, 0]
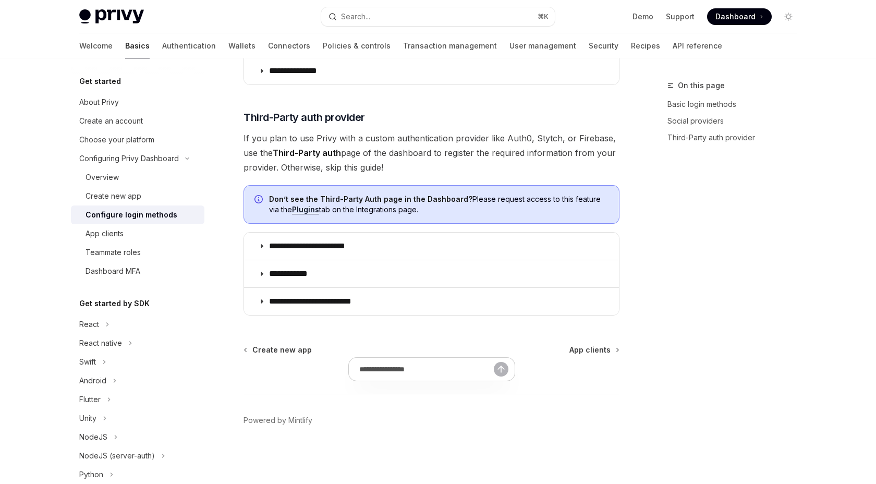
scroll to position [522, 0]
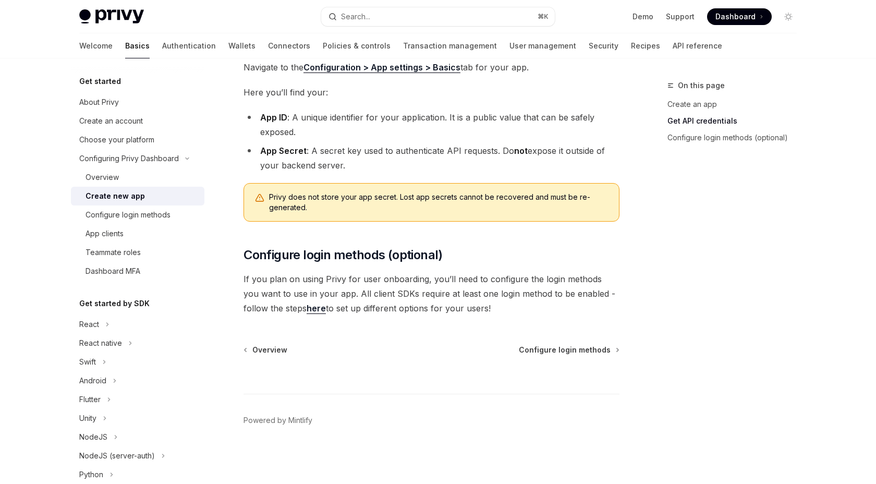
scroll to position [264, 0]
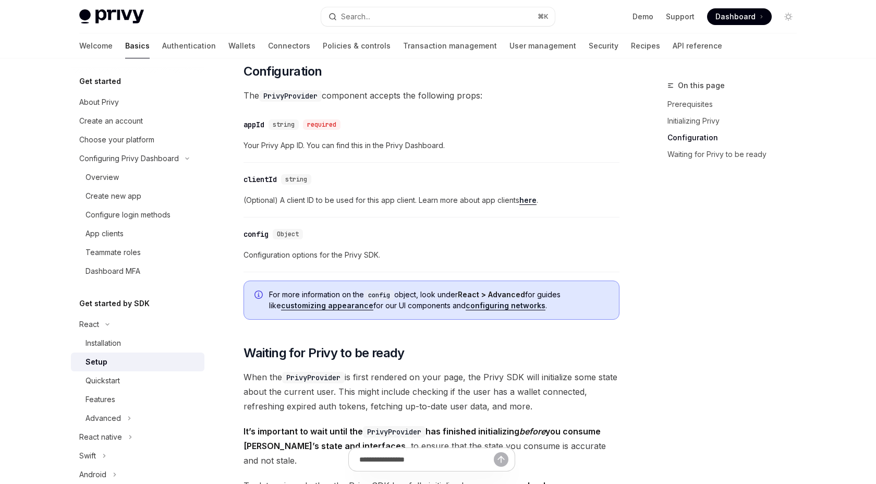
scroll to position [713, 0]
click at [314, 304] on link "customizing appearance" at bounding box center [327, 304] width 92 height 9
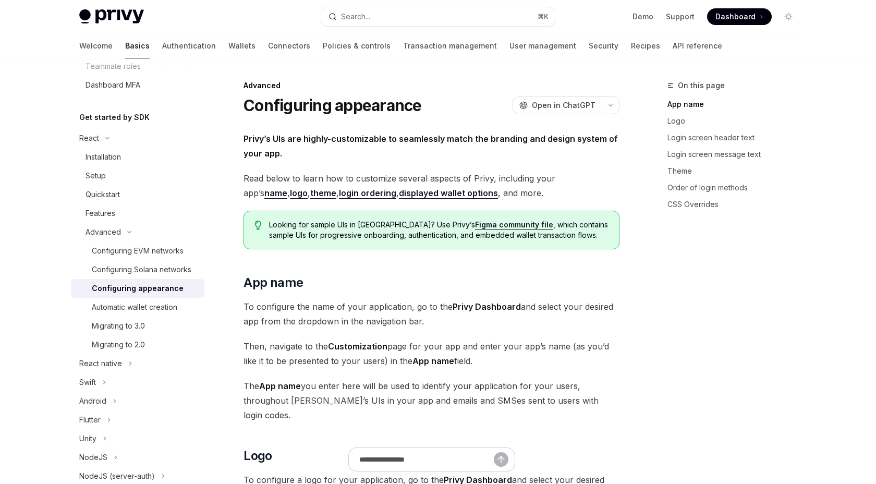
scroll to position [209, 0]
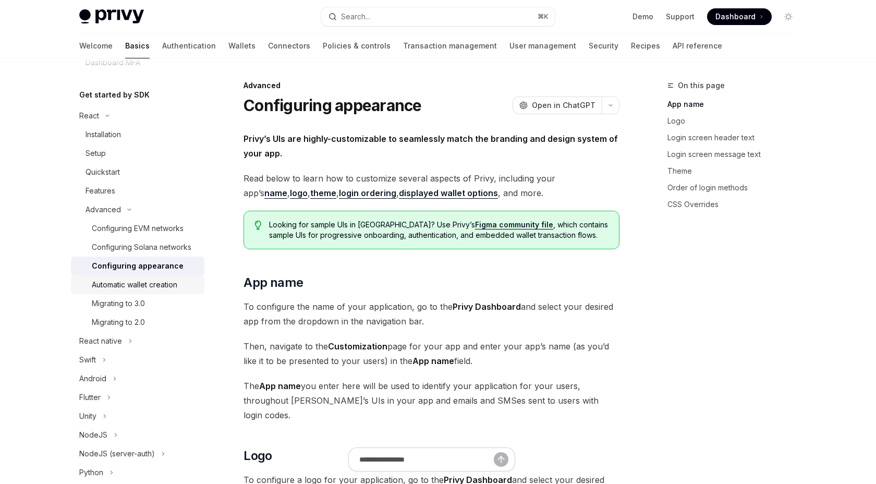
click at [131, 280] on div "Automatic wallet creation" at bounding box center [135, 285] width 86 height 13
type textarea "*"
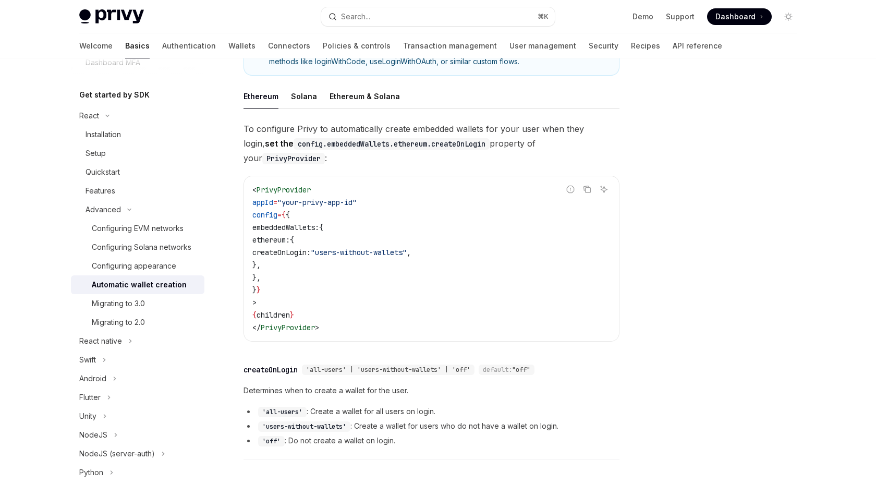
scroll to position [337, 0]
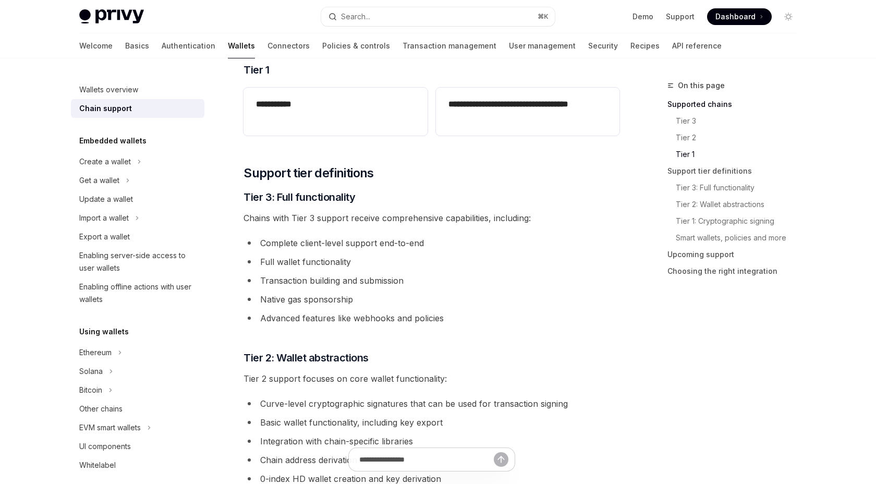
scroll to position [470, 0]
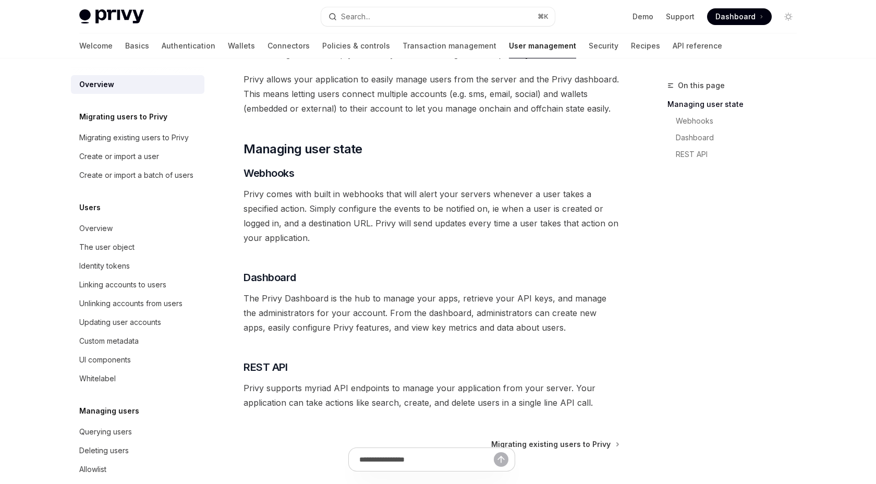
scroll to position [178, 0]
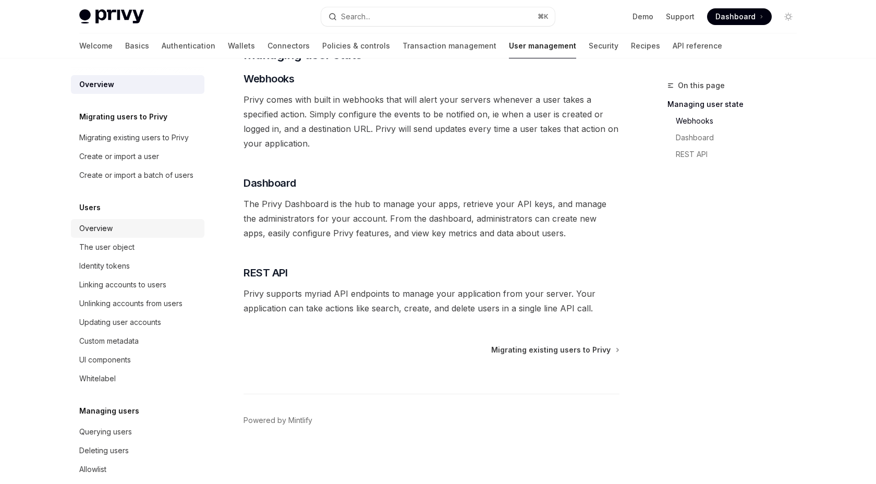
click at [134, 228] on div "Overview" at bounding box center [138, 228] width 119 height 13
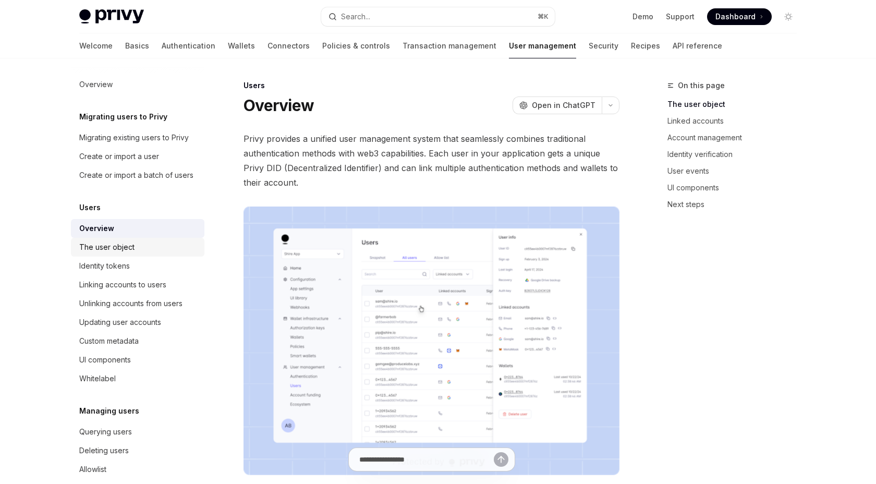
click at [133, 243] on div "The user object" at bounding box center [138, 247] width 119 height 13
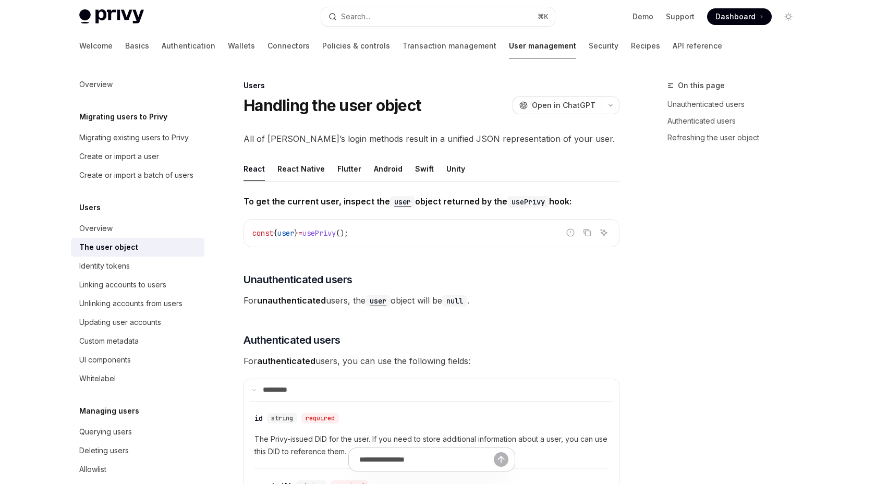
type textarea "*"
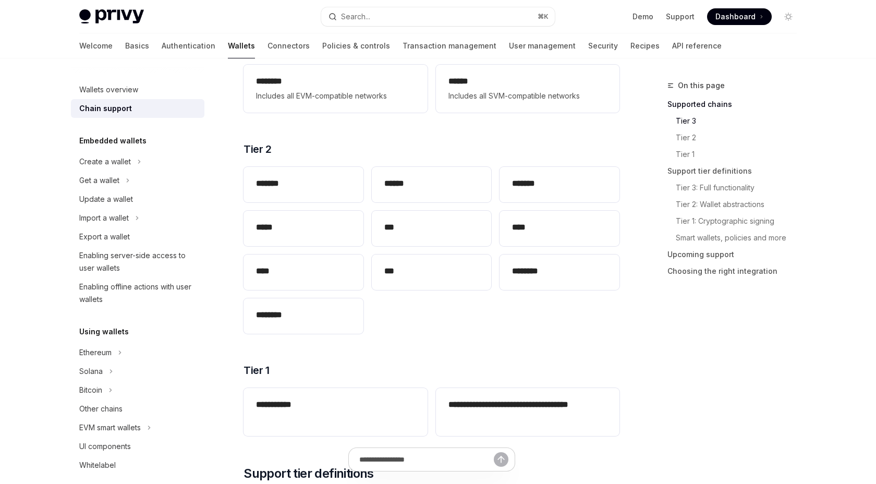
scroll to position [193, 0]
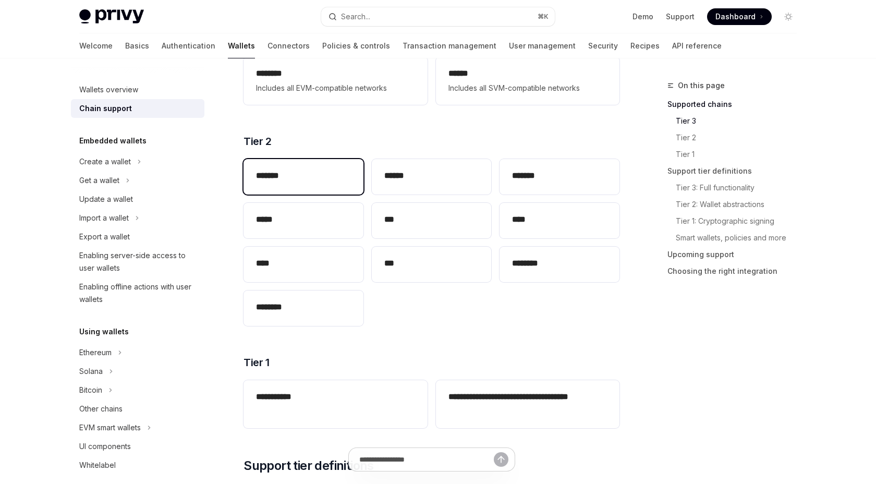
click at [304, 173] on h2 "*******" at bounding box center [303, 176] width 95 height 13
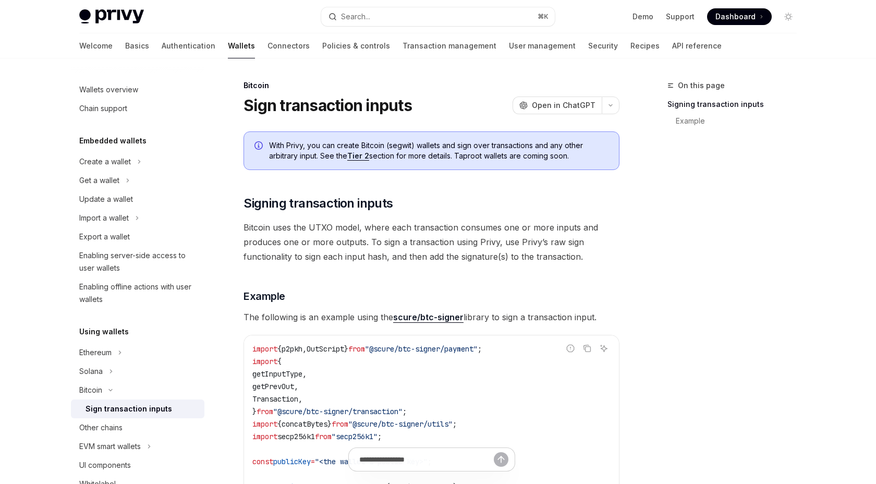
type textarea "*"
